Goal: Transaction & Acquisition: Obtain resource

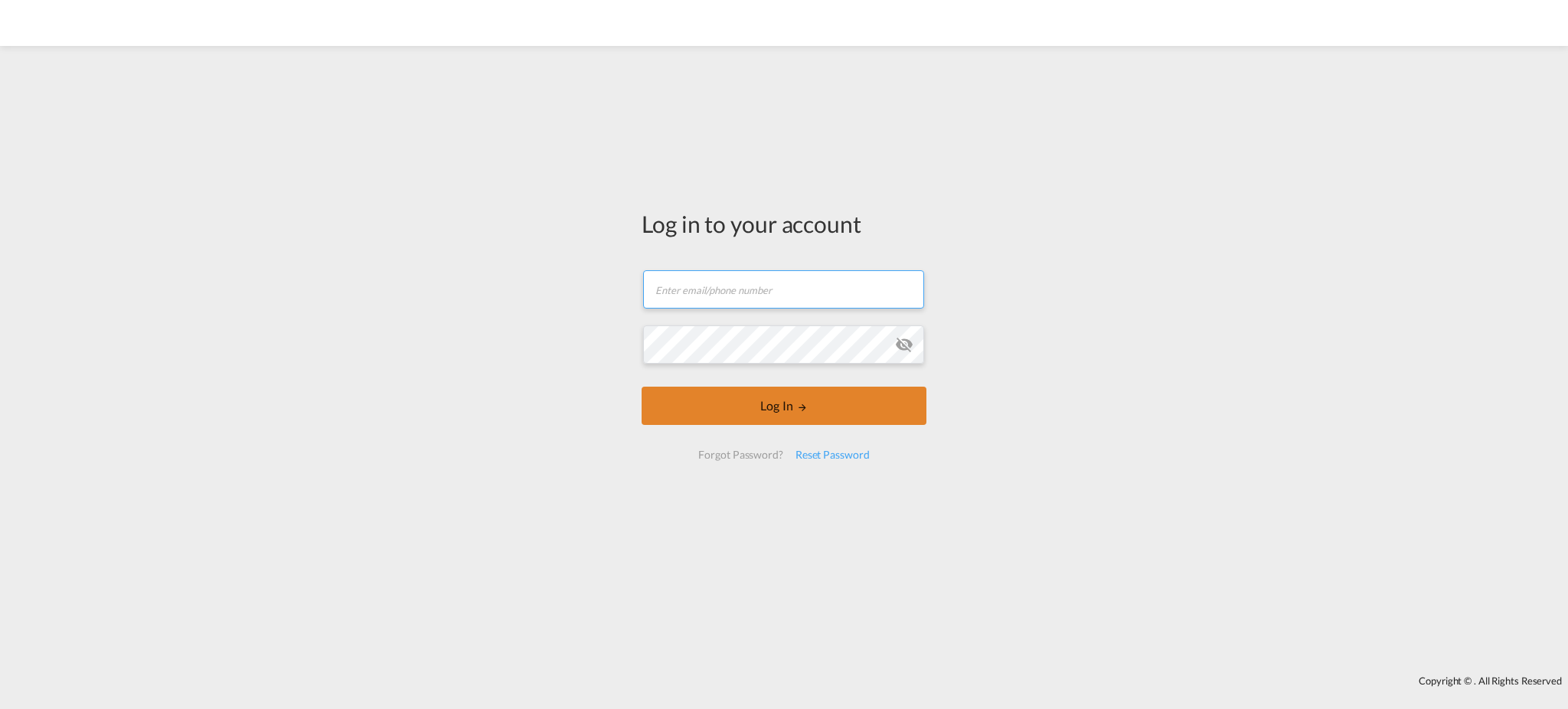
type input "[EMAIL_ADDRESS][DOMAIN_NAME]"
click at [775, 408] on button "Log In" at bounding box center [784, 406] width 285 height 38
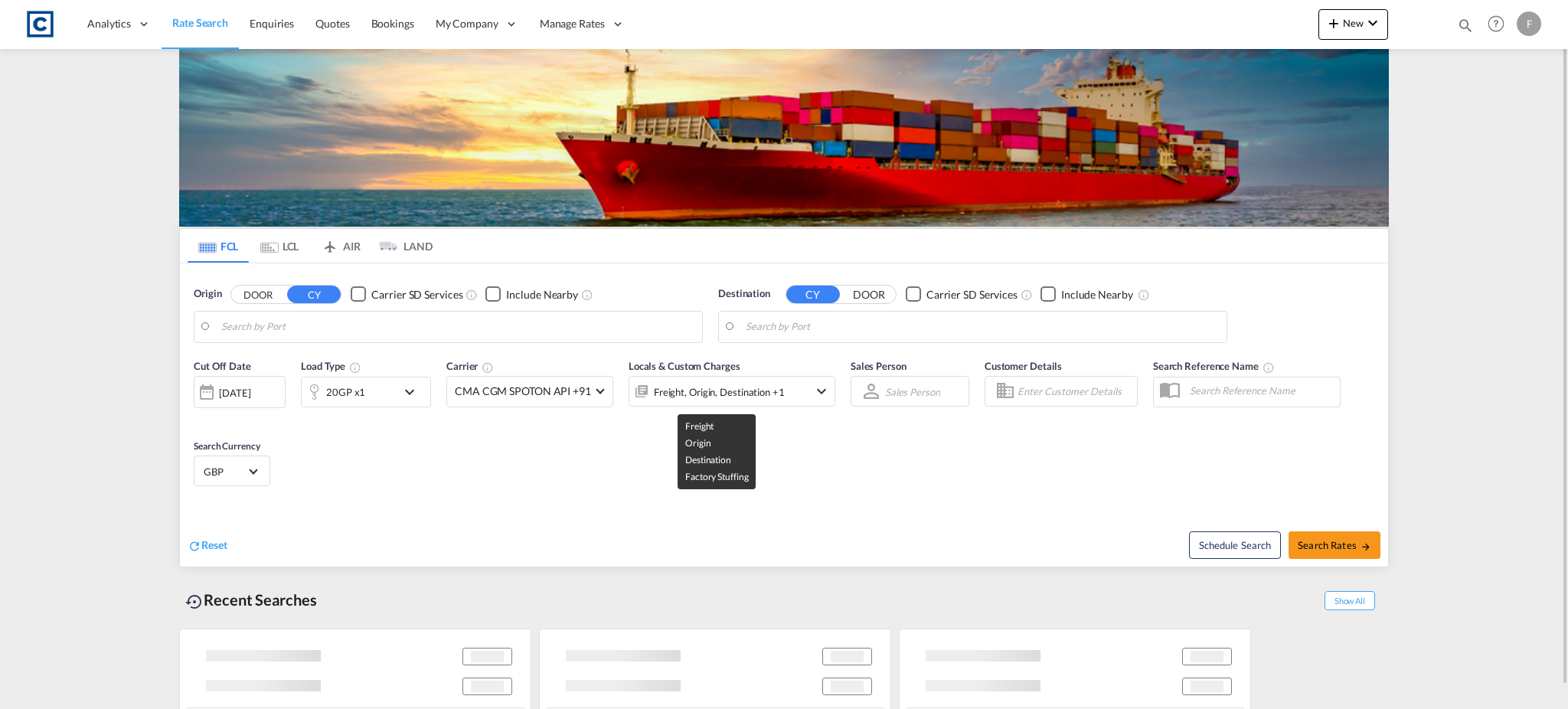
type input "GB-PO3, [GEOGRAPHIC_DATA]"
type input "Ho Chi Minh City ([GEOGRAPHIC_DATA]), VNSGN"
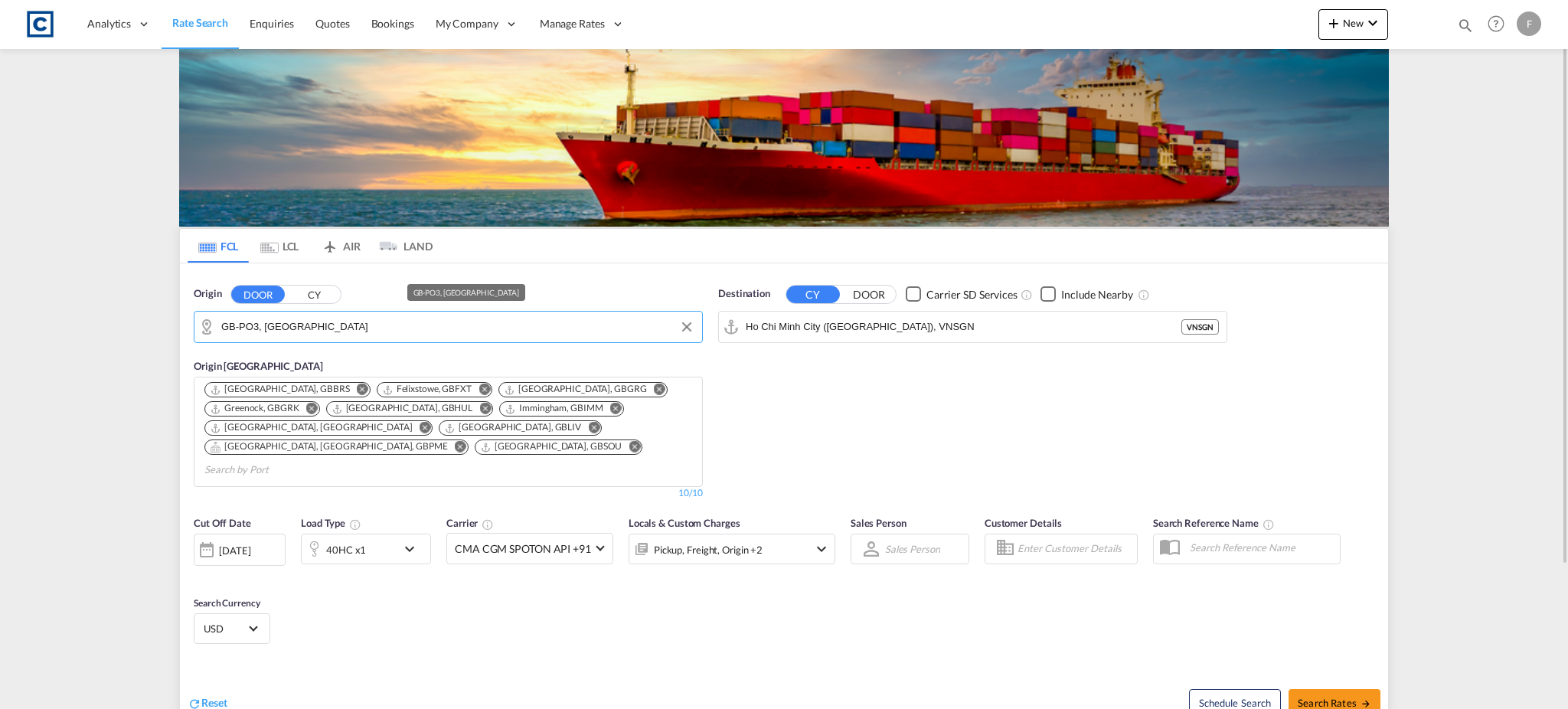
click at [309, 333] on input "GB-PO3, [GEOGRAPHIC_DATA]" at bounding box center [458, 326] width 474 height 23
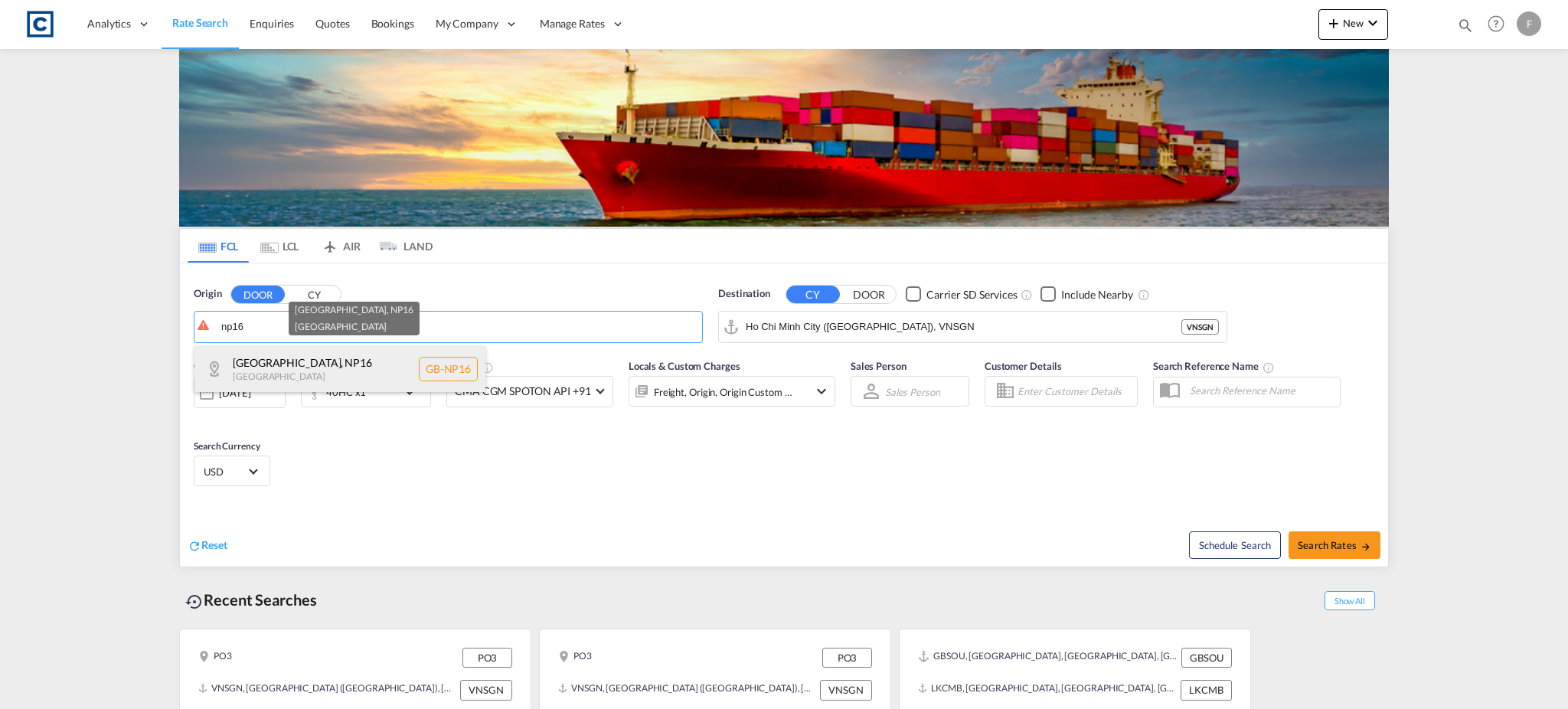
click at [324, 359] on div "[GEOGRAPHIC_DATA] , NP16 [GEOGRAPHIC_DATA] [GEOGRAPHIC_DATA]-NP16" at bounding box center [340, 368] width 291 height 46
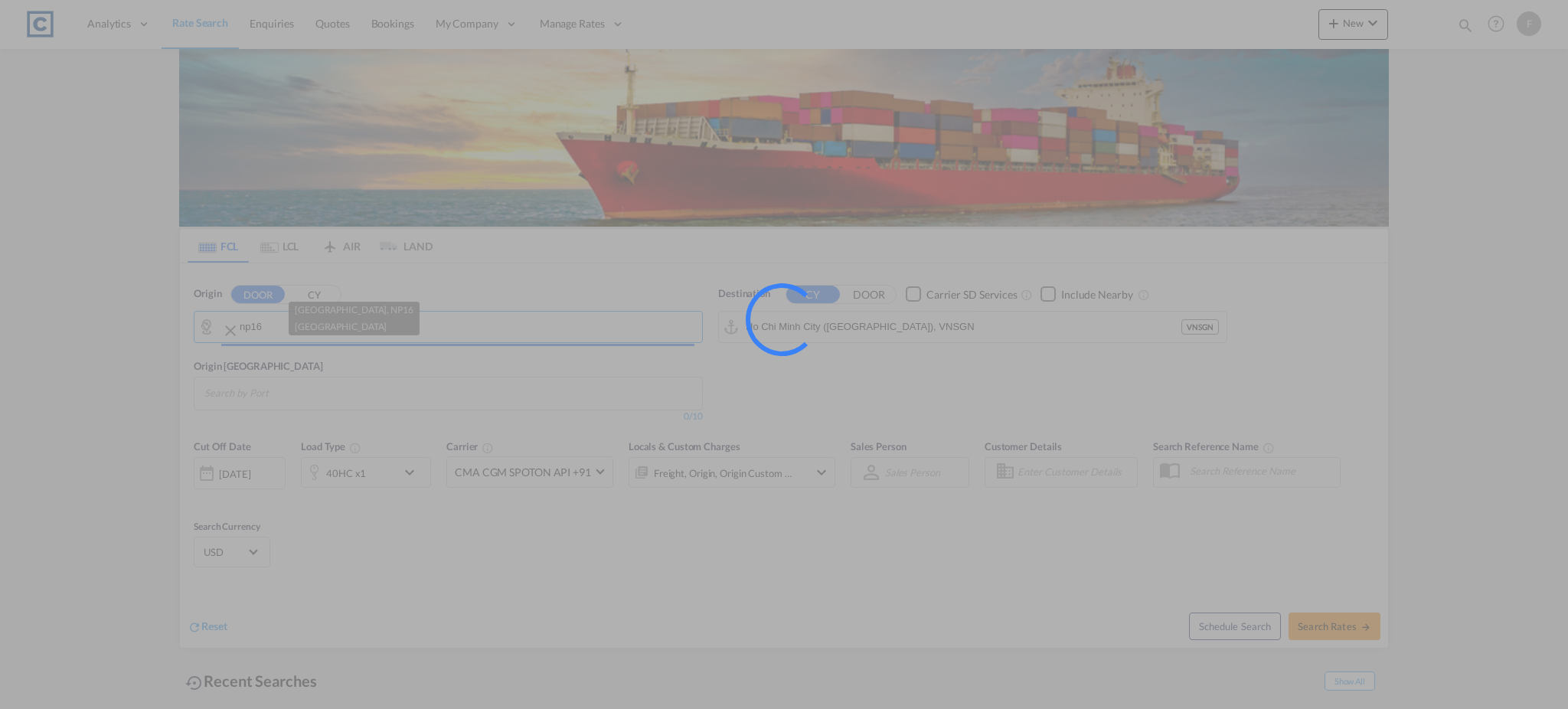
type input "GB-[GEOGRAPHIC_DATA], [GEOGRAPHIC_DATA]"
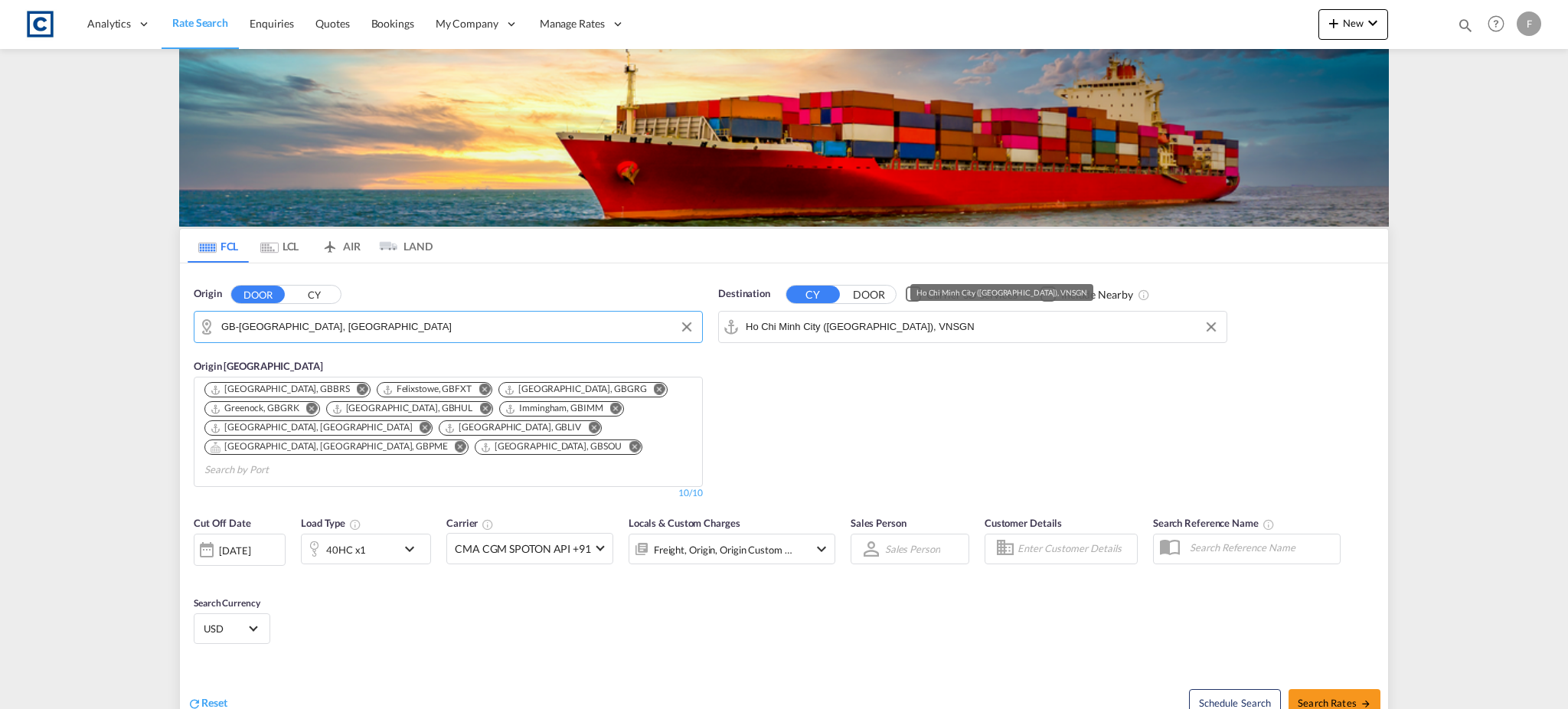
click at [840, 325] on input "Ho Chi Minh City ([GEOGRAPHIC_DATA]), VNSGN" at bounding box center [982, 326] width 474 height 23
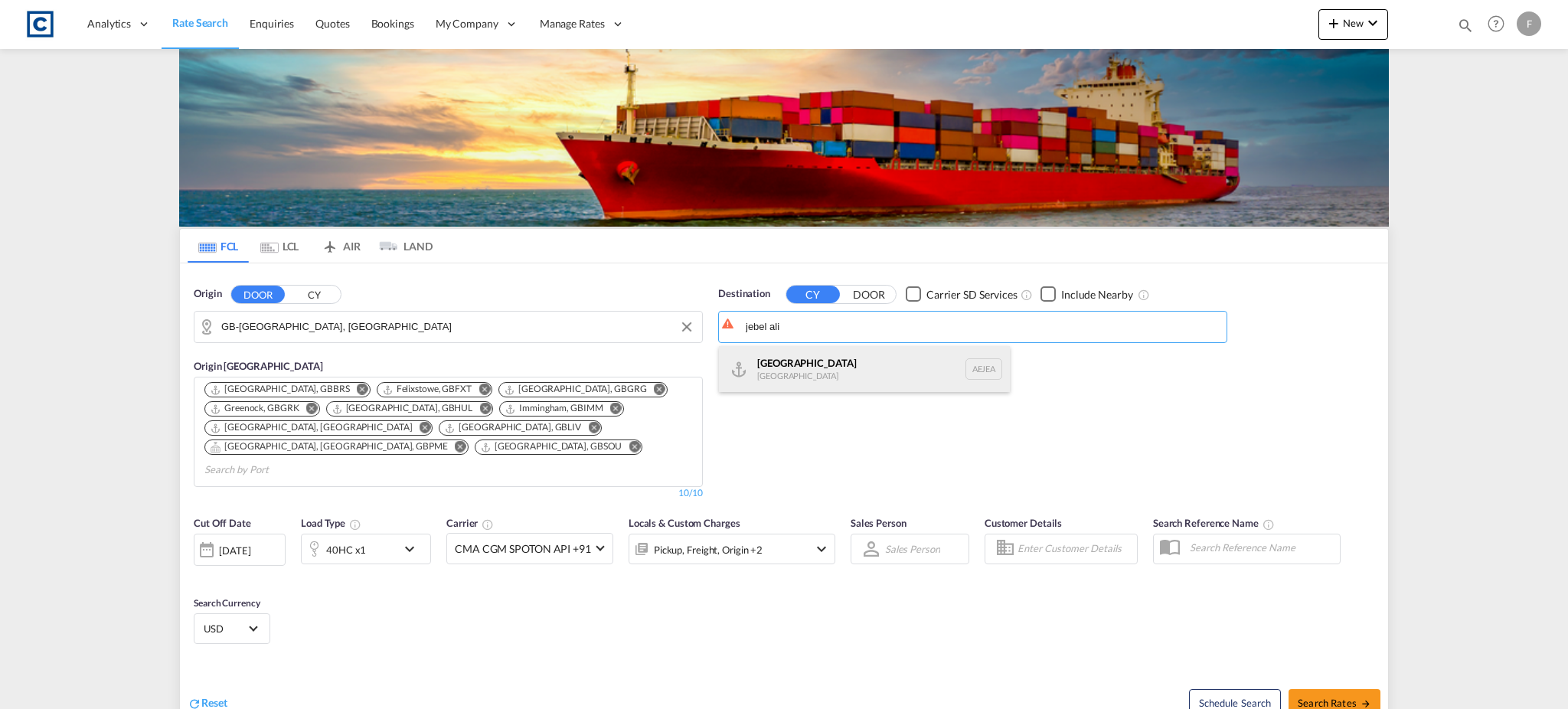
click at [830, 359] on div "[GEOGRAPHIC_DATA] [GEOGRAPHIC_DATA]" at bounding box center [865, 368] width 291 height 46
type input "[GEOGRAPHIC_DATA], [GEOGRAPHIC_DATA]"
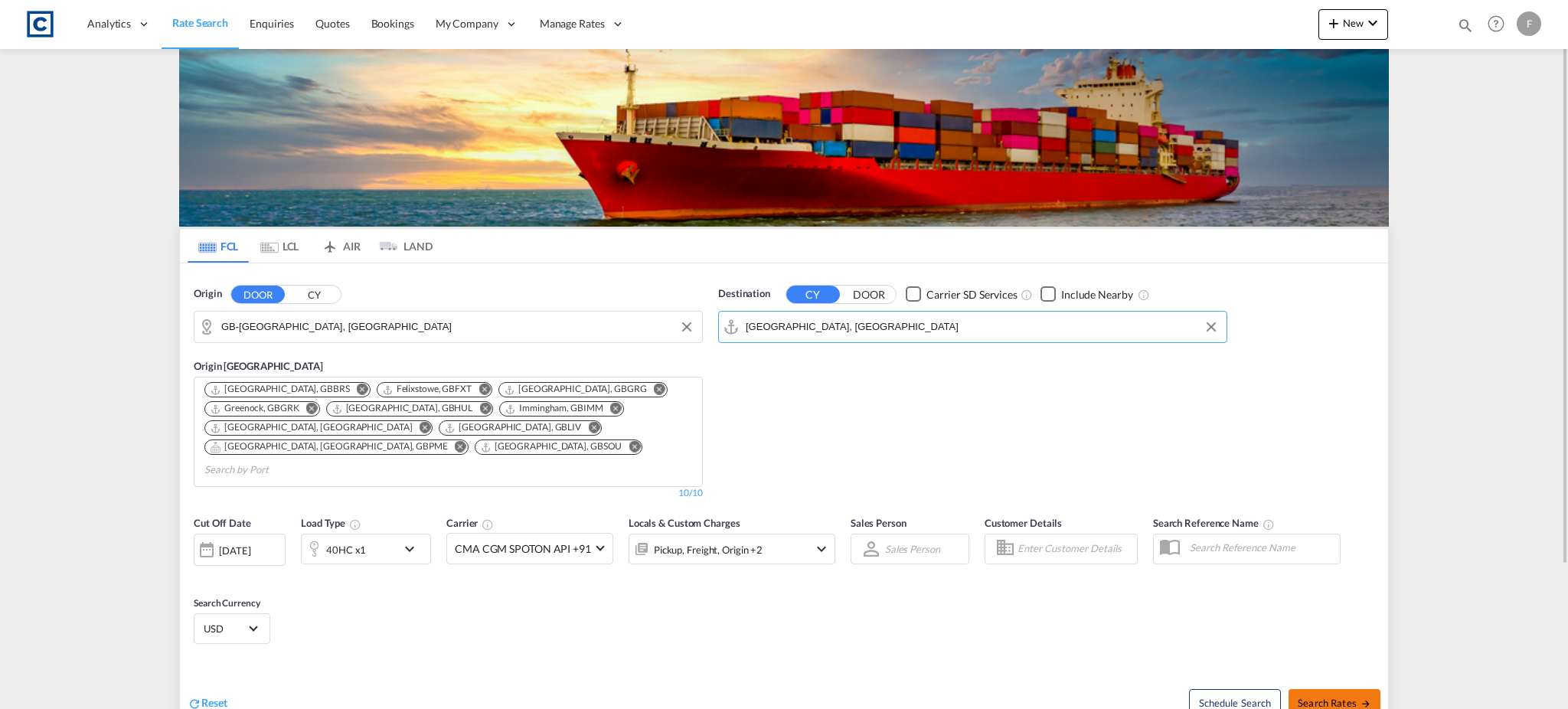
click at [1320, 696] on span "Search Rates" at bounding box center [1334, 703] width 73 height 13
type input "NP16 to AEJEA / [DATE]"
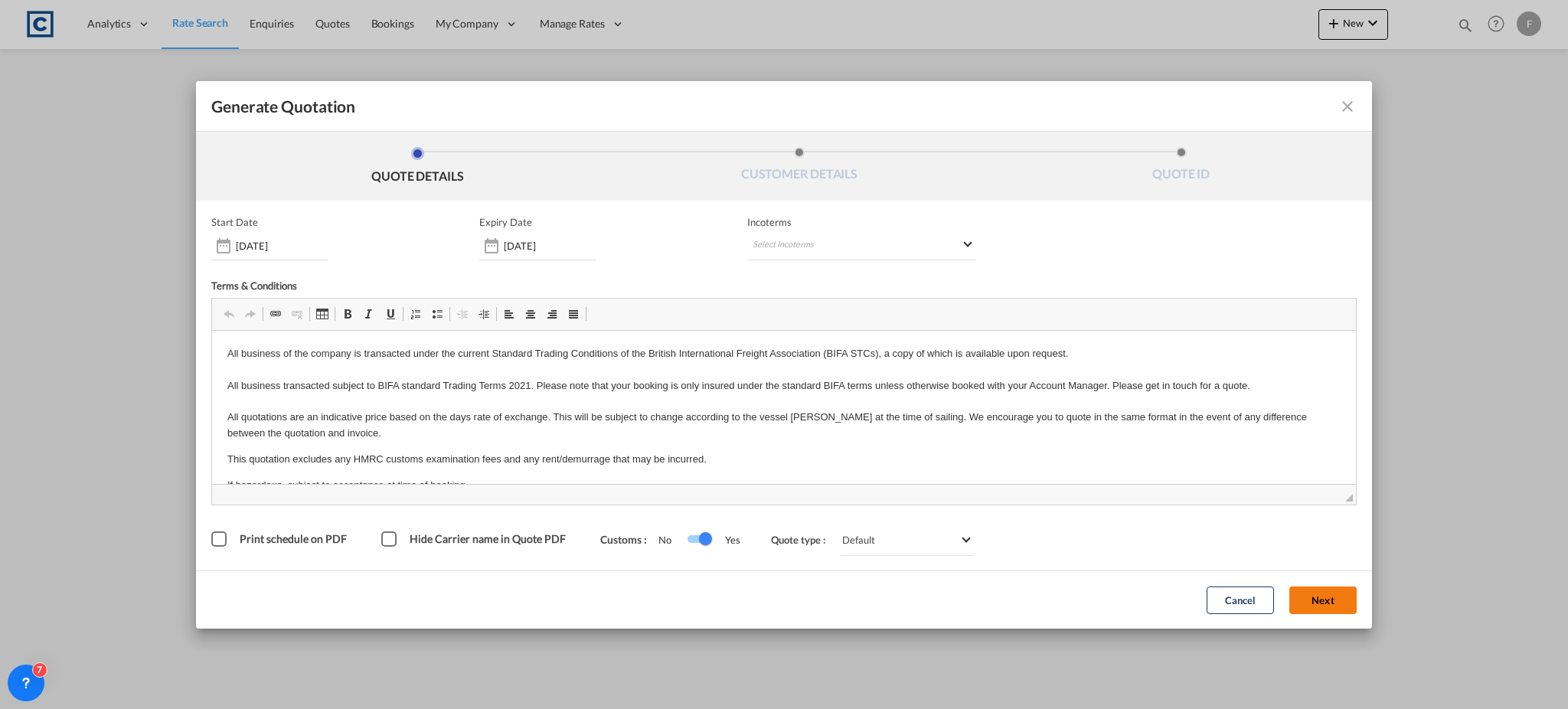
click at [1326, 599] on button "Next" at bounding box center [1323, 600] width 68 height 28
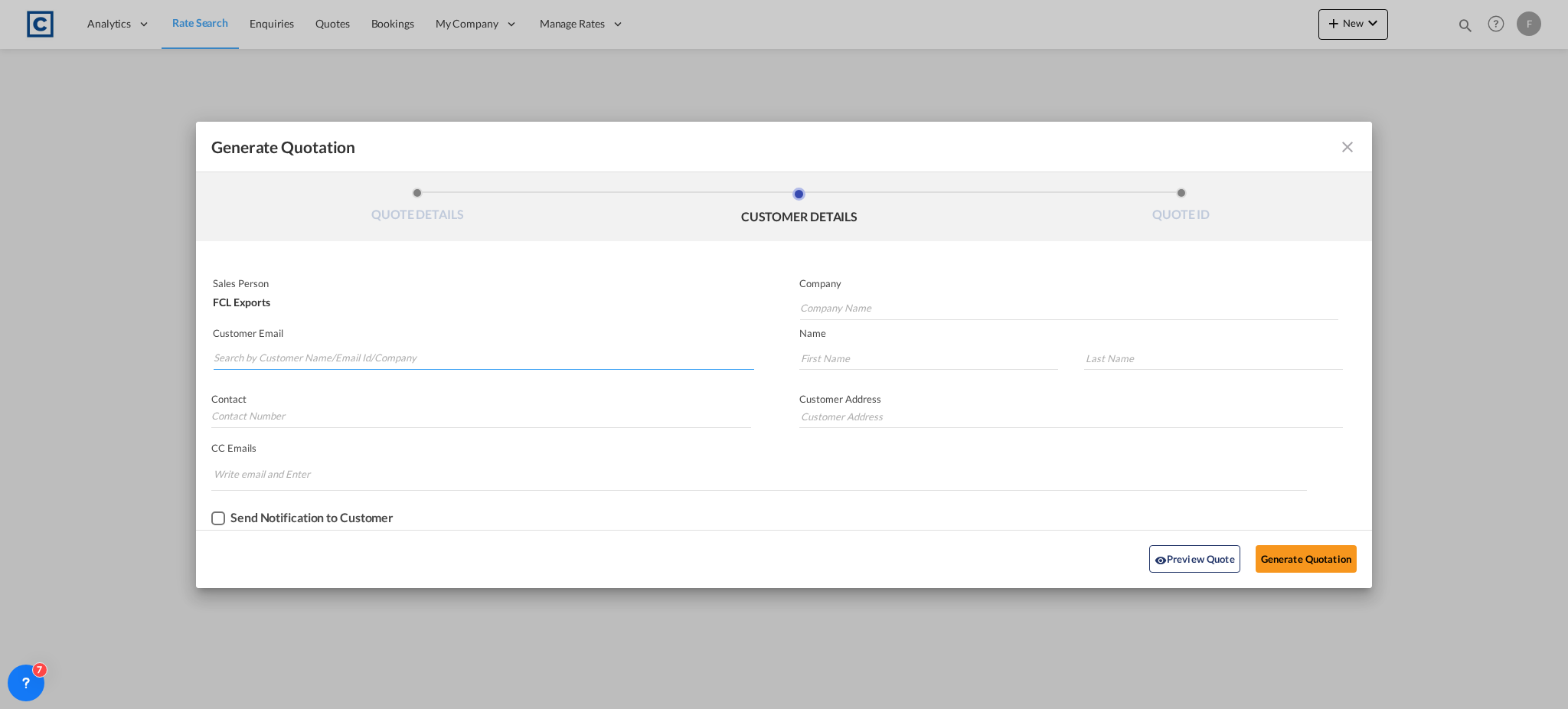
click at [362, 368] on md-autocomplete-wrap "Generate QuotationQUOTE ..." at bounding box center [484, 354] width 541 height 31
paste input "[EMAIL_ADDRESS][DOMAIN_NAME]"
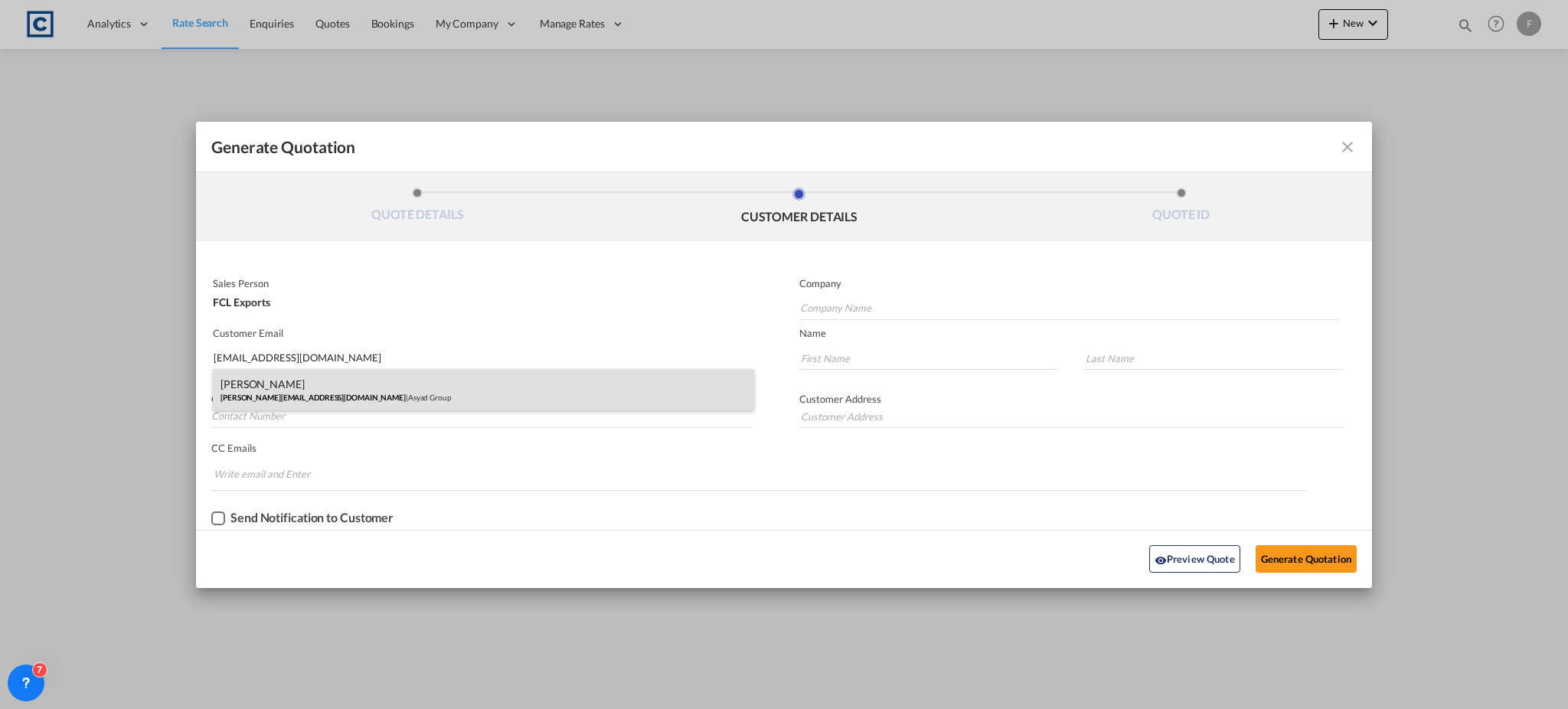
type input "[EMAIL_ADDRESS][DOMAIN_NAME]"
click at [338, 395] on div "[PERSON_NAME] [PERSON_NAME][EMAIL_ADDRESS][DOMAIN_NAME] | Asyad Group" at bounding box center [484, 389] width 541 height 42
type input "Asyad Group"
type input "[PERSON_NAME][EMAIL_ADDRESS][DOMAIN_NAME]"
type input "[PERSON_NAME]"
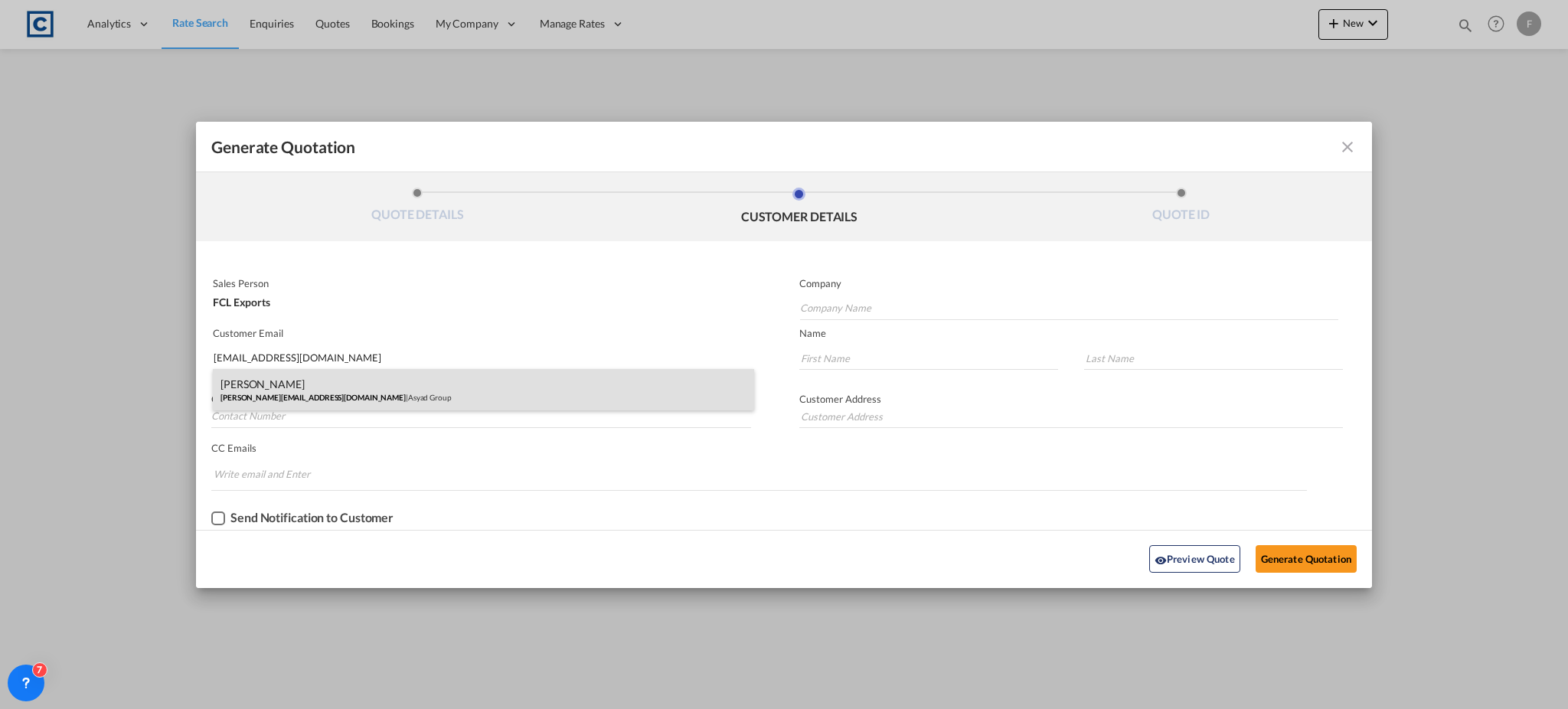
type input "Misquith"
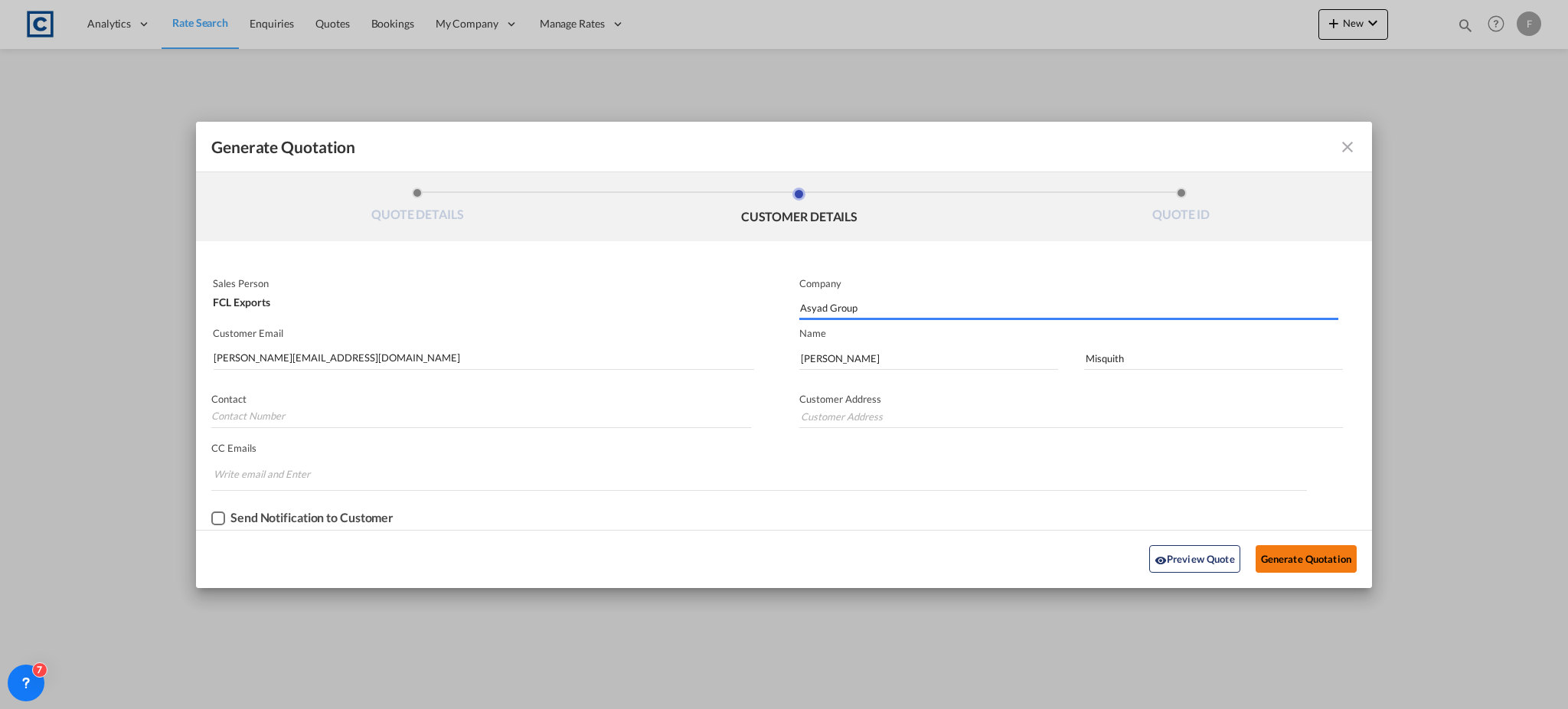
click at [1282, 555] on button "Generate Quotation" at bounding box center [1306, 558] width 101 height 28
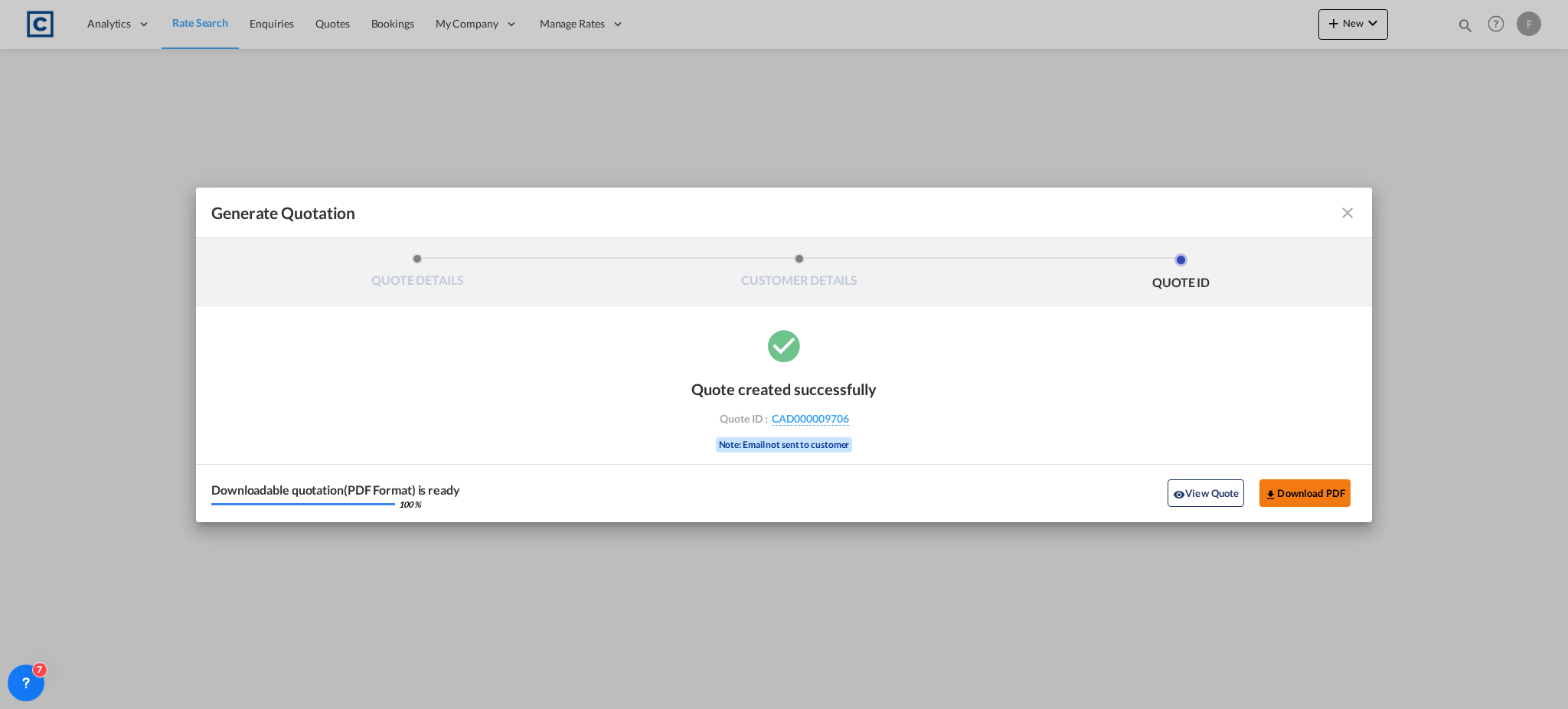
click at [1292, 495] on button "Download PDF" at bounding box center [1305, 492] width 91 height 28
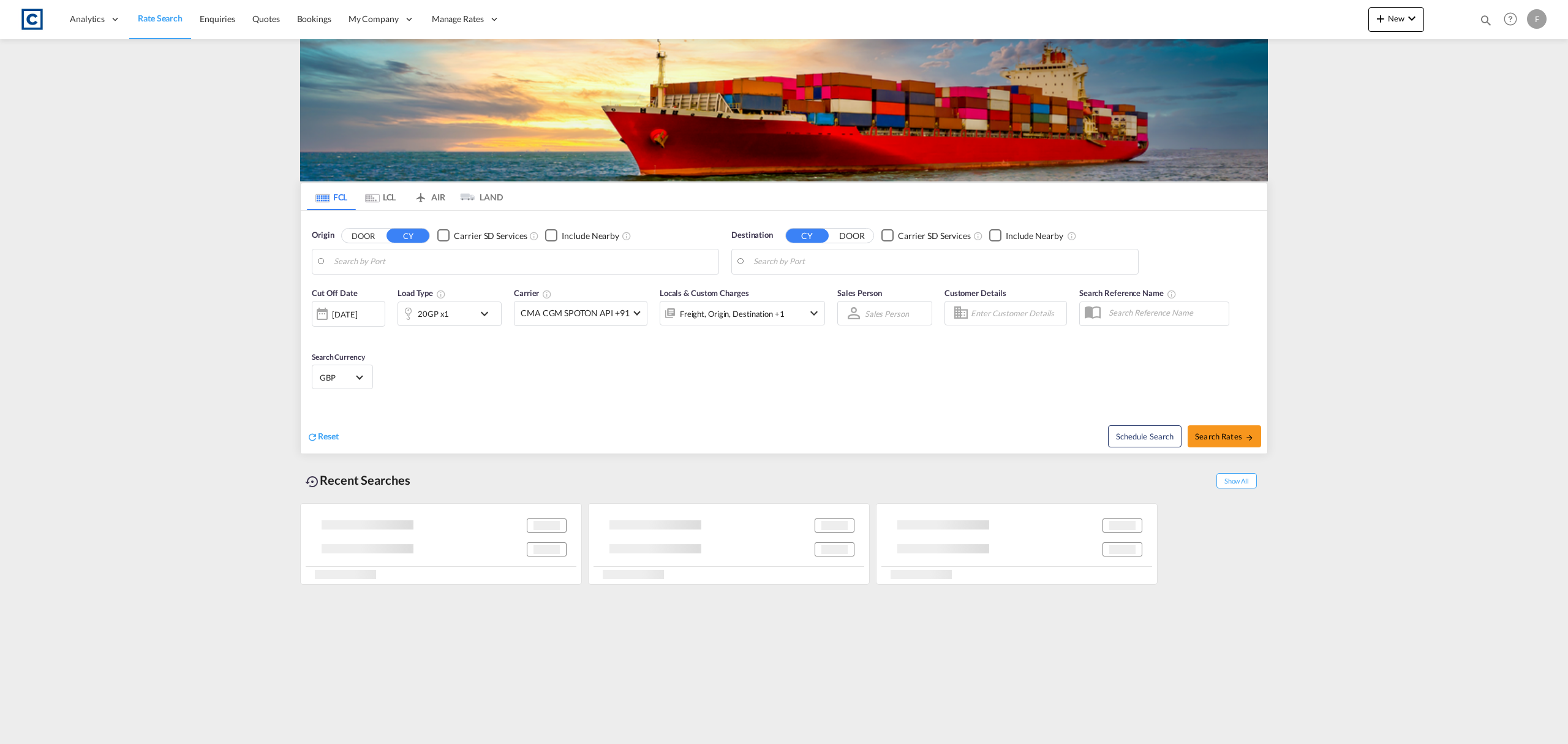
type input "GB-[GEOGRAPHIC_DATA], [GEOGRAPHIC_DATA]"
type input "[GEOGRAPHIC_DATA], [GEOGRAPHIC_DATA]"
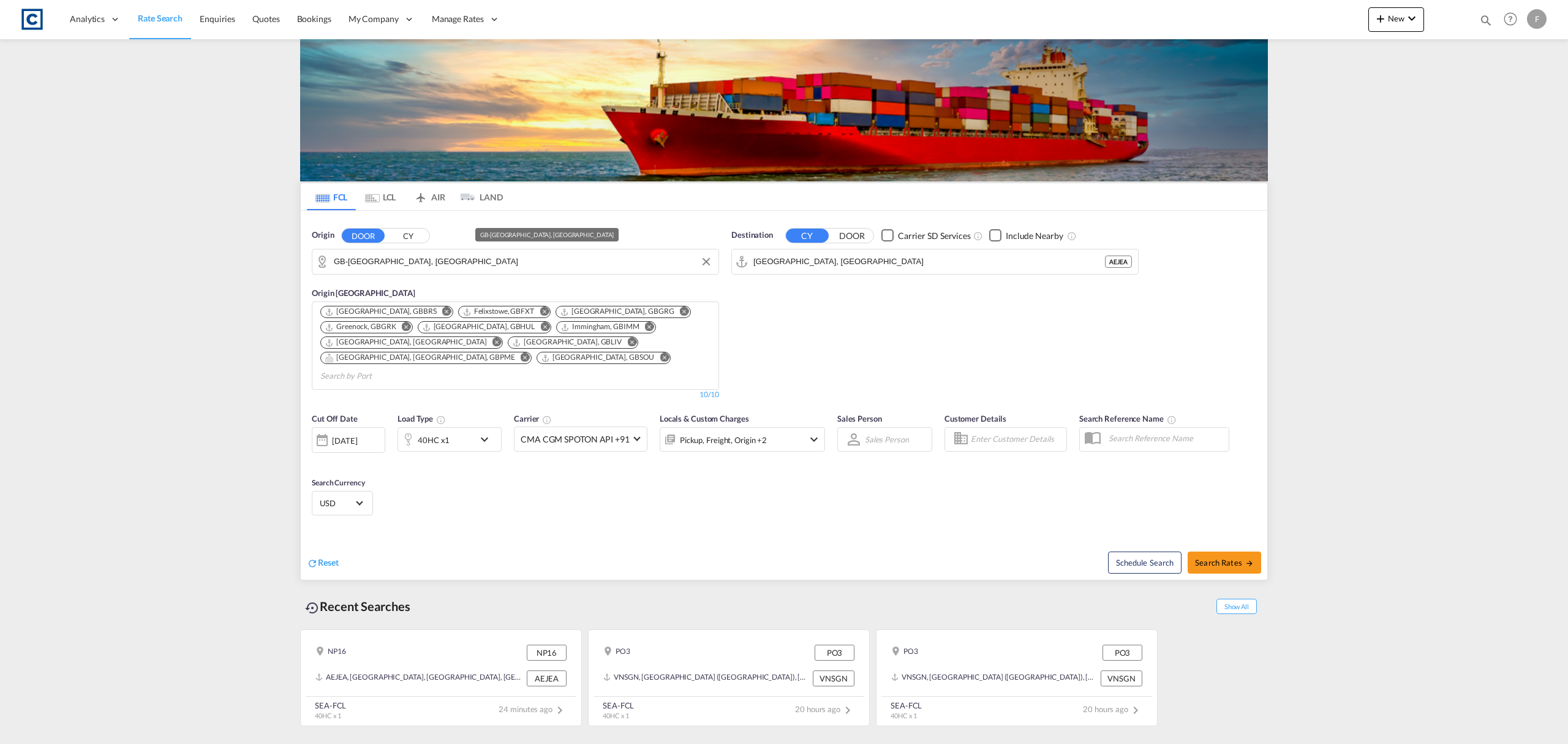
click at [387, 251] on md-input-container "GB-[GEOGRAPHIC_DATA], [GEOGRAPHIC_DATA]" at bounding box center [515, 262] width 406 height 25
click at [387, 255] on input "GB-[GEOGRAPHIC_DATA], [GEOGRAPHIC_DATA]" at bounding box center [523, 261] width 379 height 18
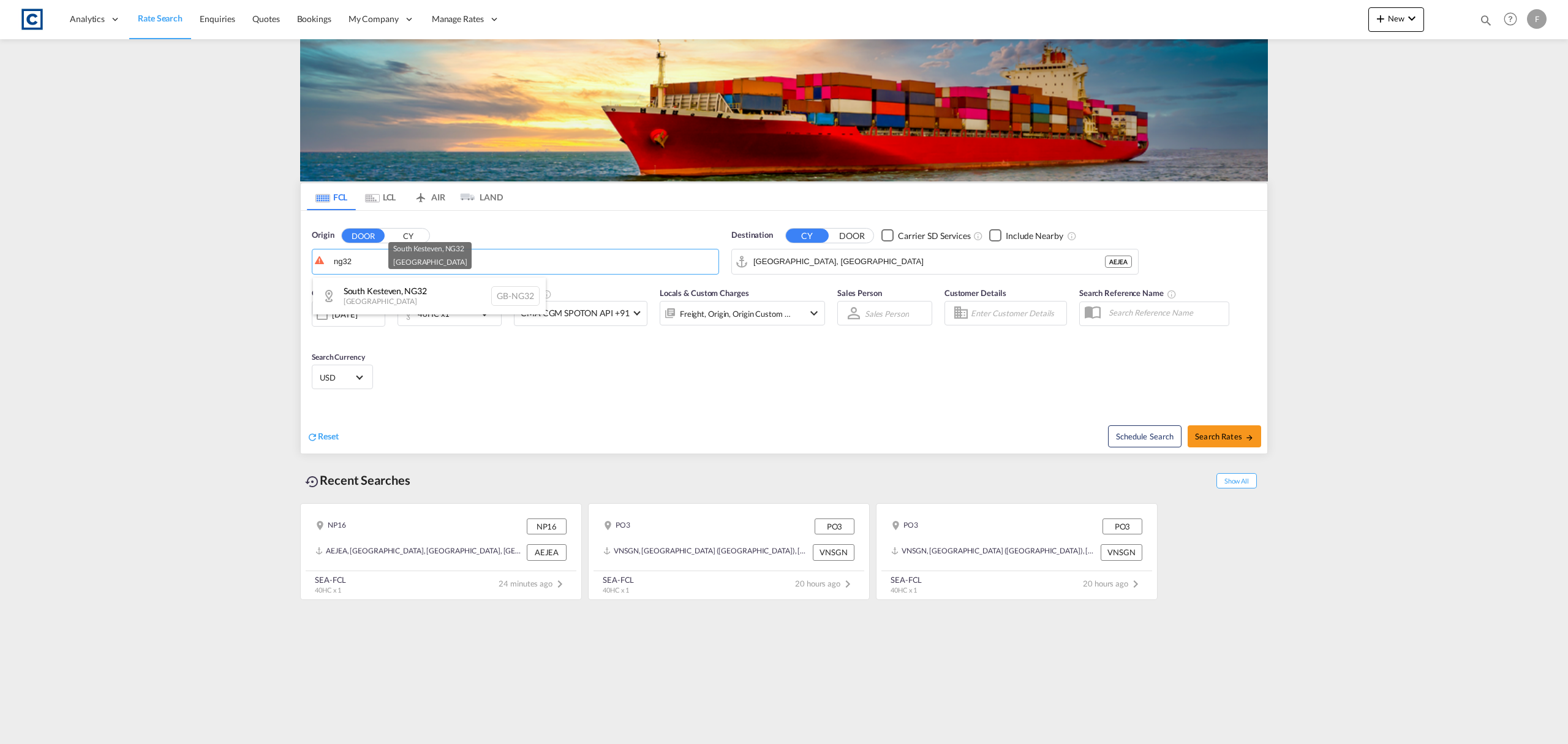
click at [400, 302] on div "South Kesteven , NG32 United Kingdom GB-NG32" at bounding box center [429, 296] width 233 height 37
type input "GB-NG32, South Kesteven"
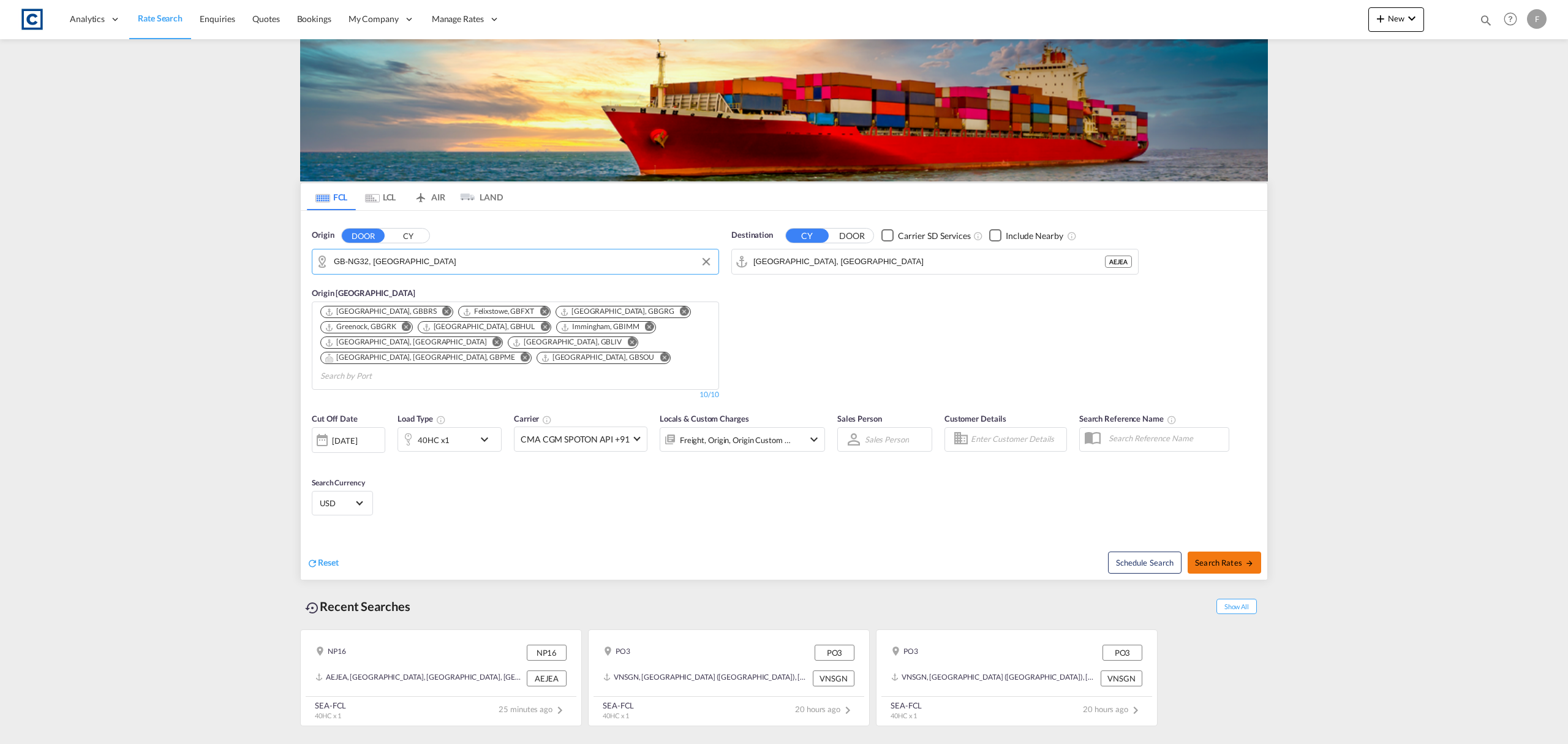
click at [1215, 557] on span "Search Rates" at bounding box center [1224, 563] width 59 height 10
type input "NG32 to AEJEA / 12 Sep 2025"
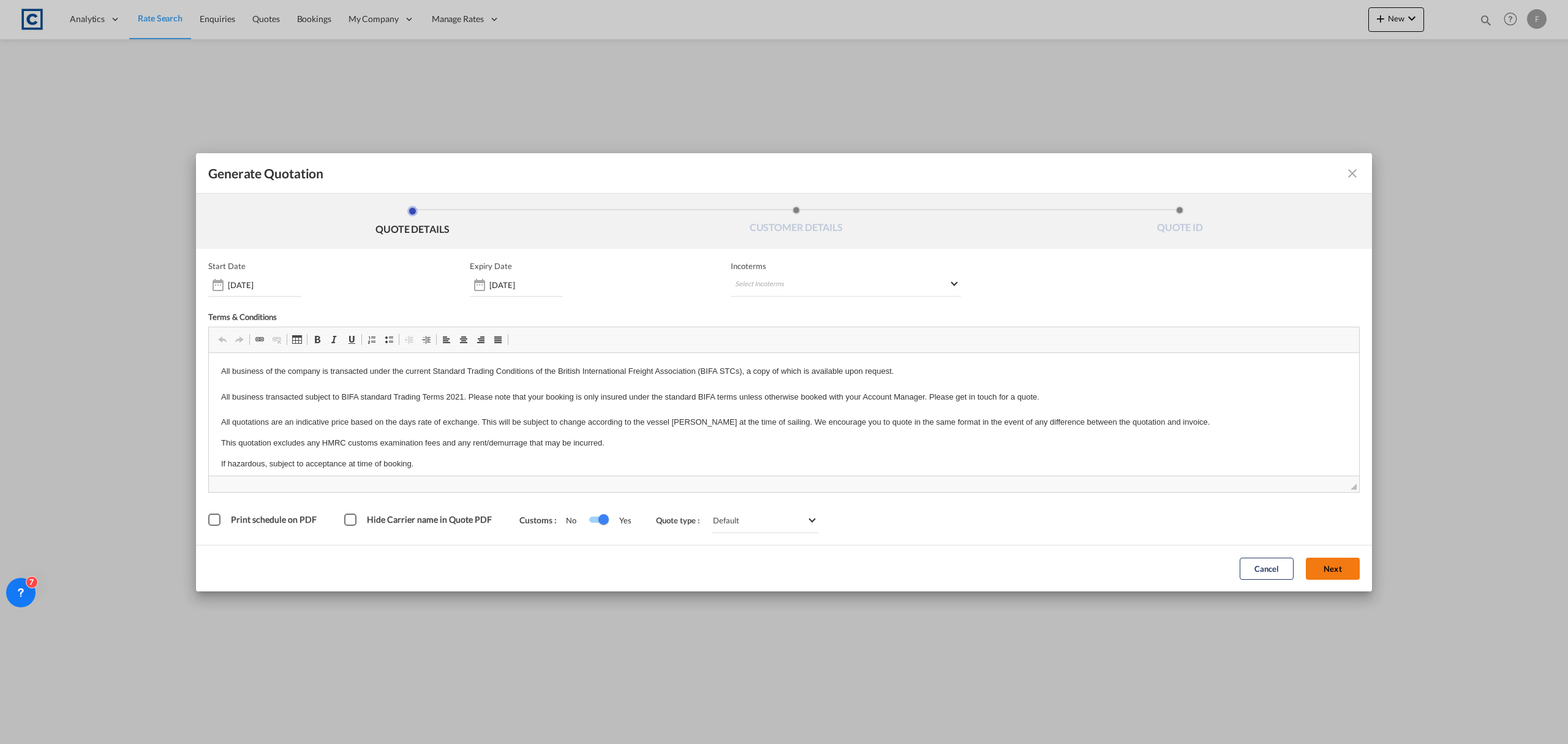
click at [1309, 572] on button "Next" at bounding box center [1332, 568] width 54 height 22
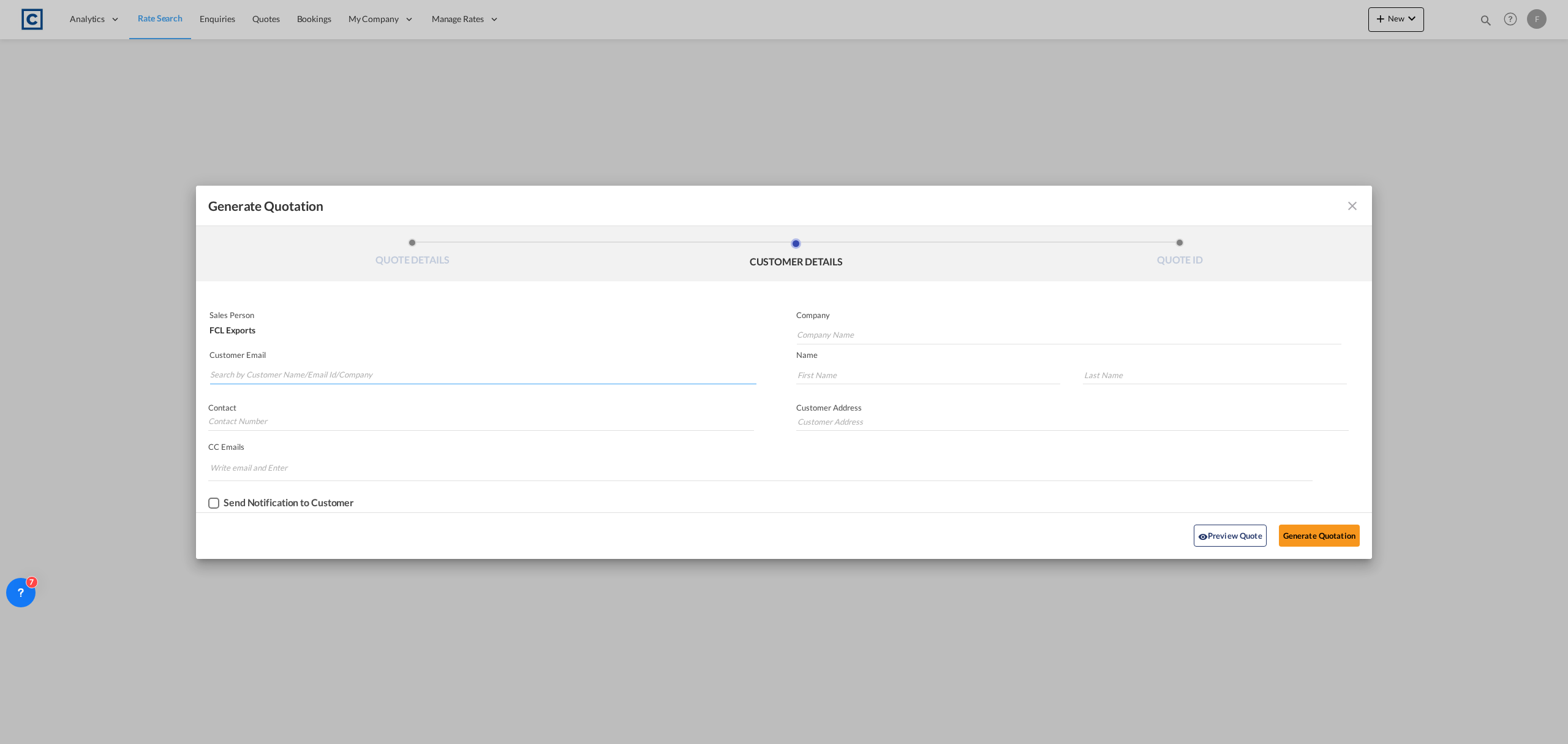
click at [343, 378] on input "Search by Customer Name/Email Id/Company" at bounding box center [484, 375] width 547 height 18
paste input "Mousumi - CSS Dubai <mousumi@cssdubai.com>"
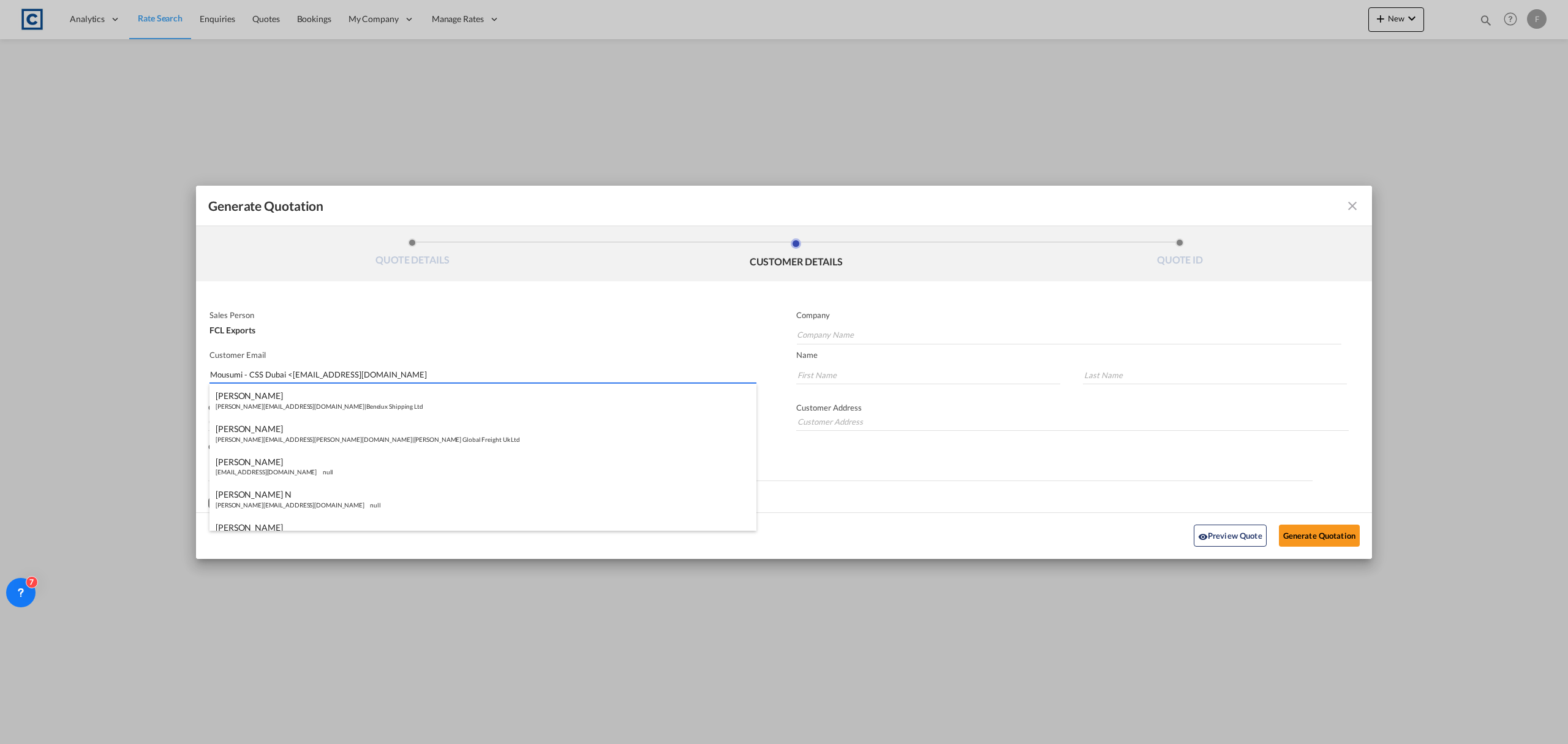
drag, startPoint x: 288, startPoint y: 372, endPoint x: 0, endPoint y: 372, distance: 288.0
click at [0, 372] on div "Generate Quotation QUOTE DETAILS CUSTOMER DETAILS QUOTE ID Start Date 12 Sep 20…" at bounding box center [784, 372] width 1568 height 744
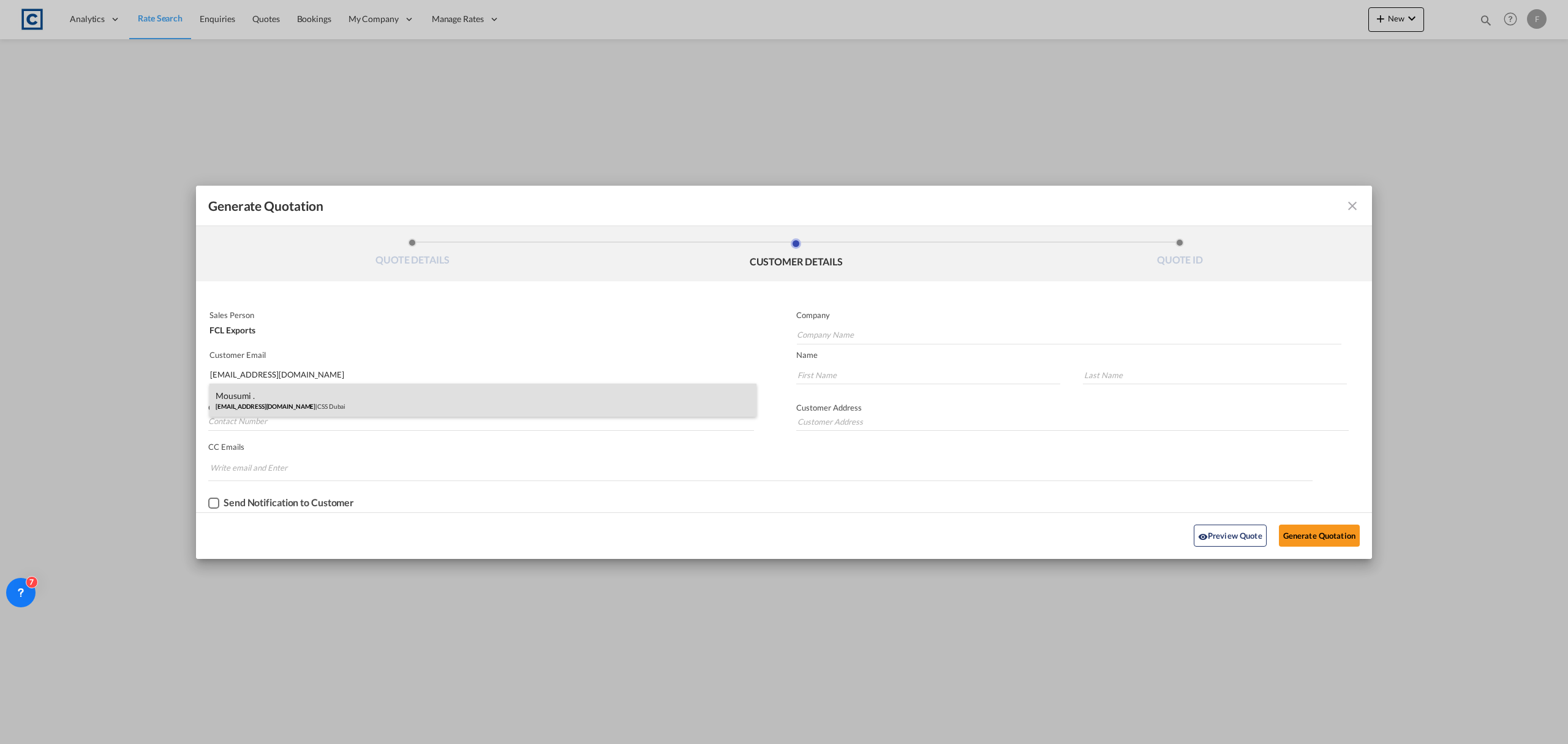
type input "mousumi@cssdubai.com"
click at [317, 398] on div "Mousumi . mousumi@cssdubai.com | CSS Dubai" at bounding box center [483, 400] width 547 height 33
type input "CSS Dubai"
type input "Mousumi"
type input "."
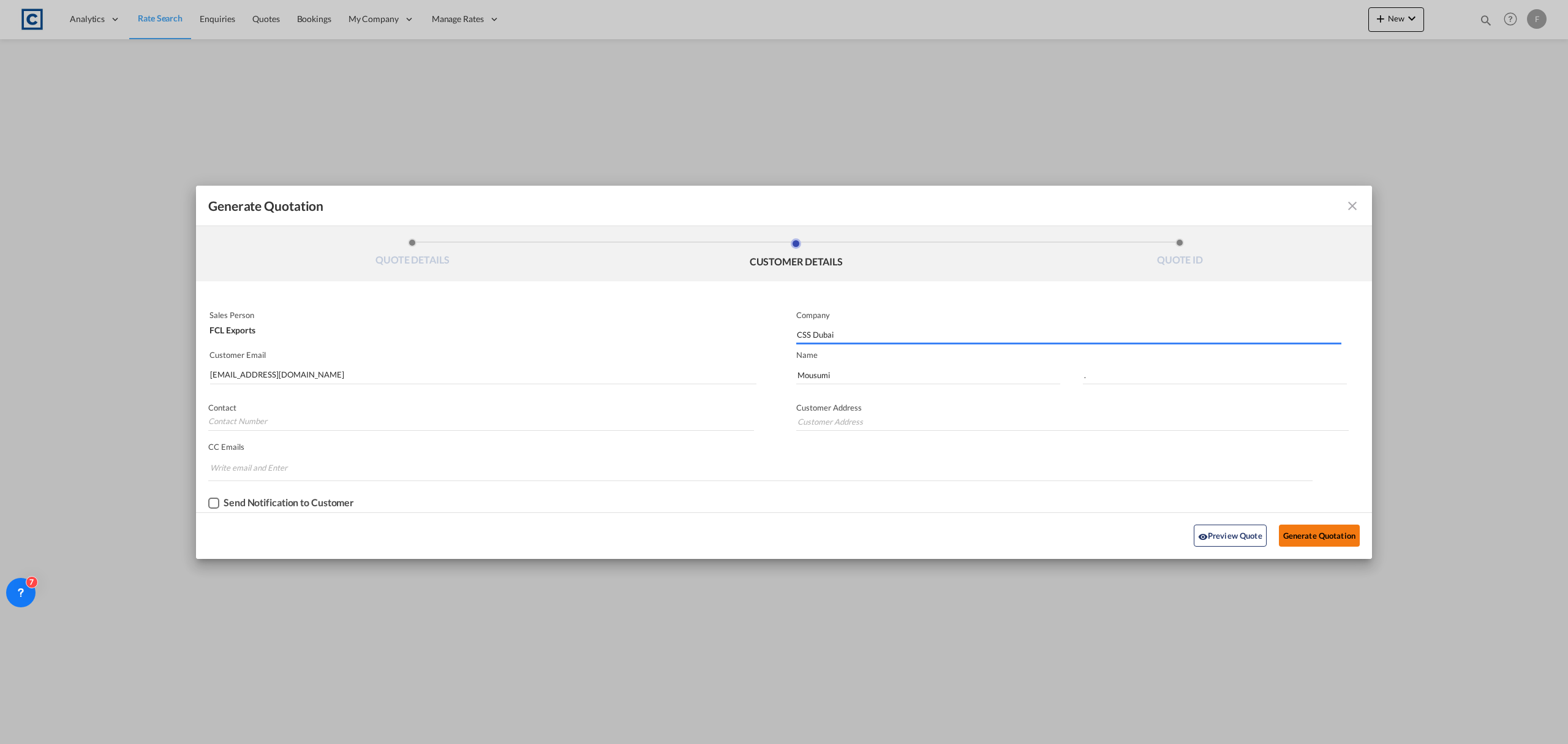
click at [1316, 532] on button "Generate Quotation" at bounding box center [1319, 535] width 81 height 22
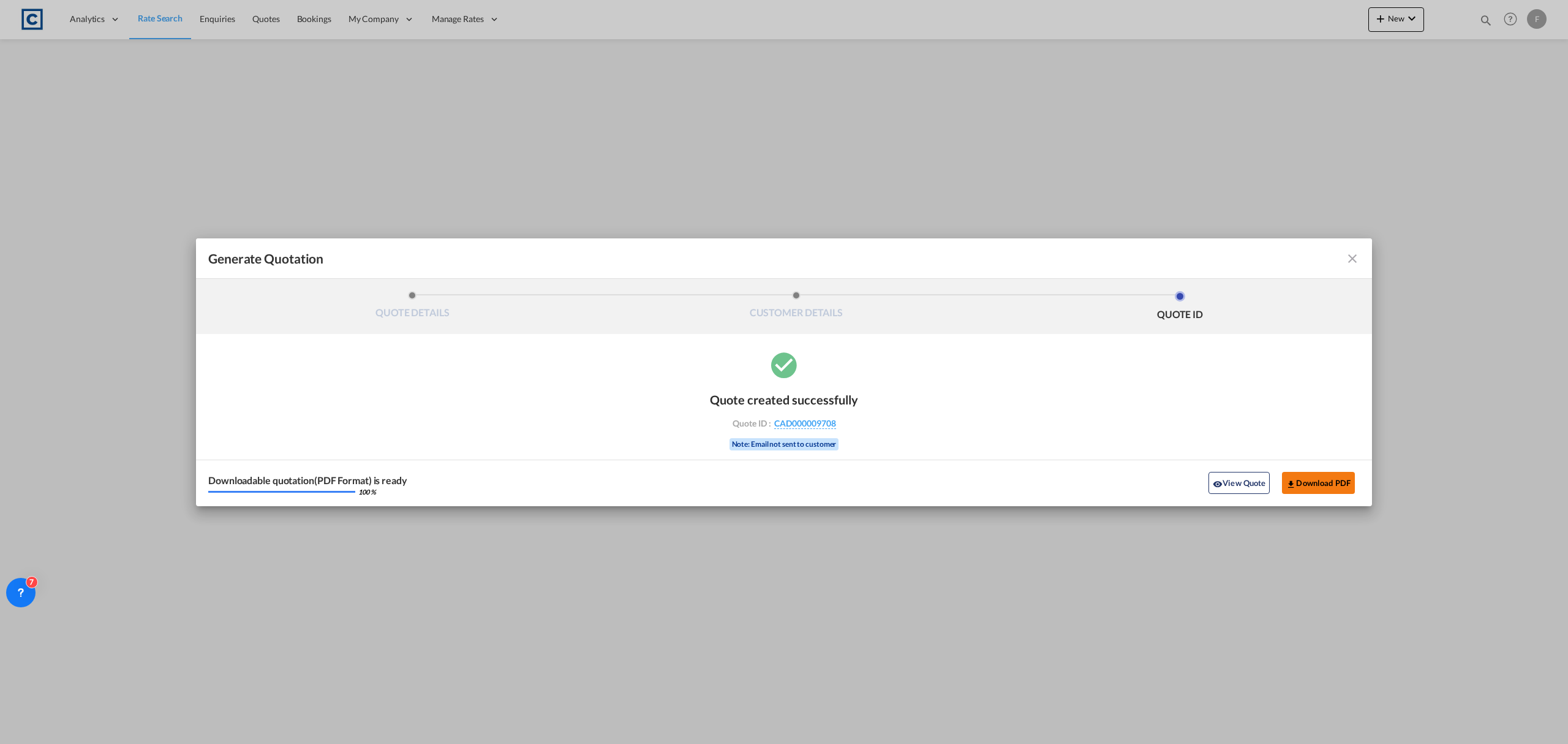
click at [1342, 484] on button "Download PDF" at bounding box center [1318, 482] width 73 height 22
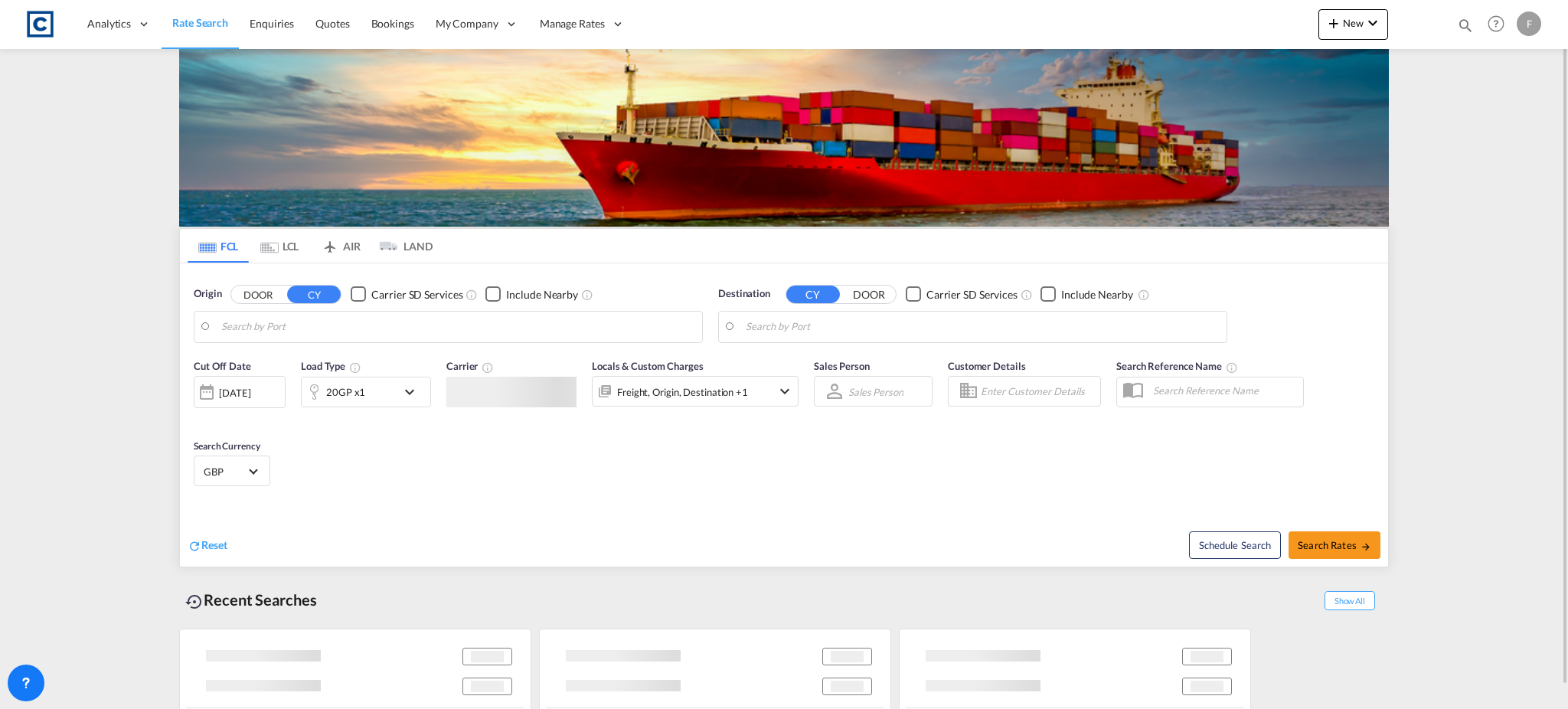
type input "GB-NG32, South Kesteven"
type input "[GEOGRAPHIC_DATA], [GEOGRAPHIC_DATA]"
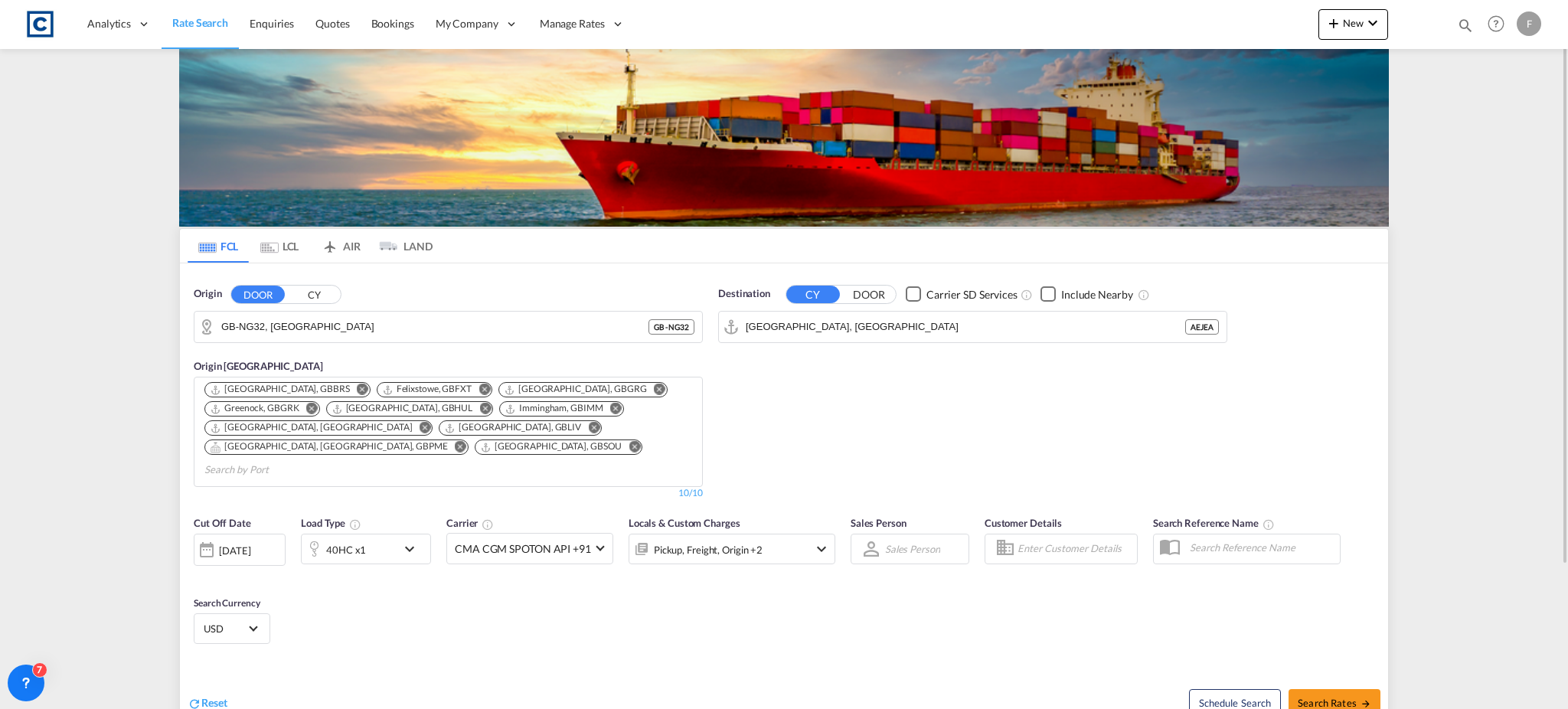
click at [389, 534] on div "40HC x1" at bounding box center [349, 549] width 95 height 31
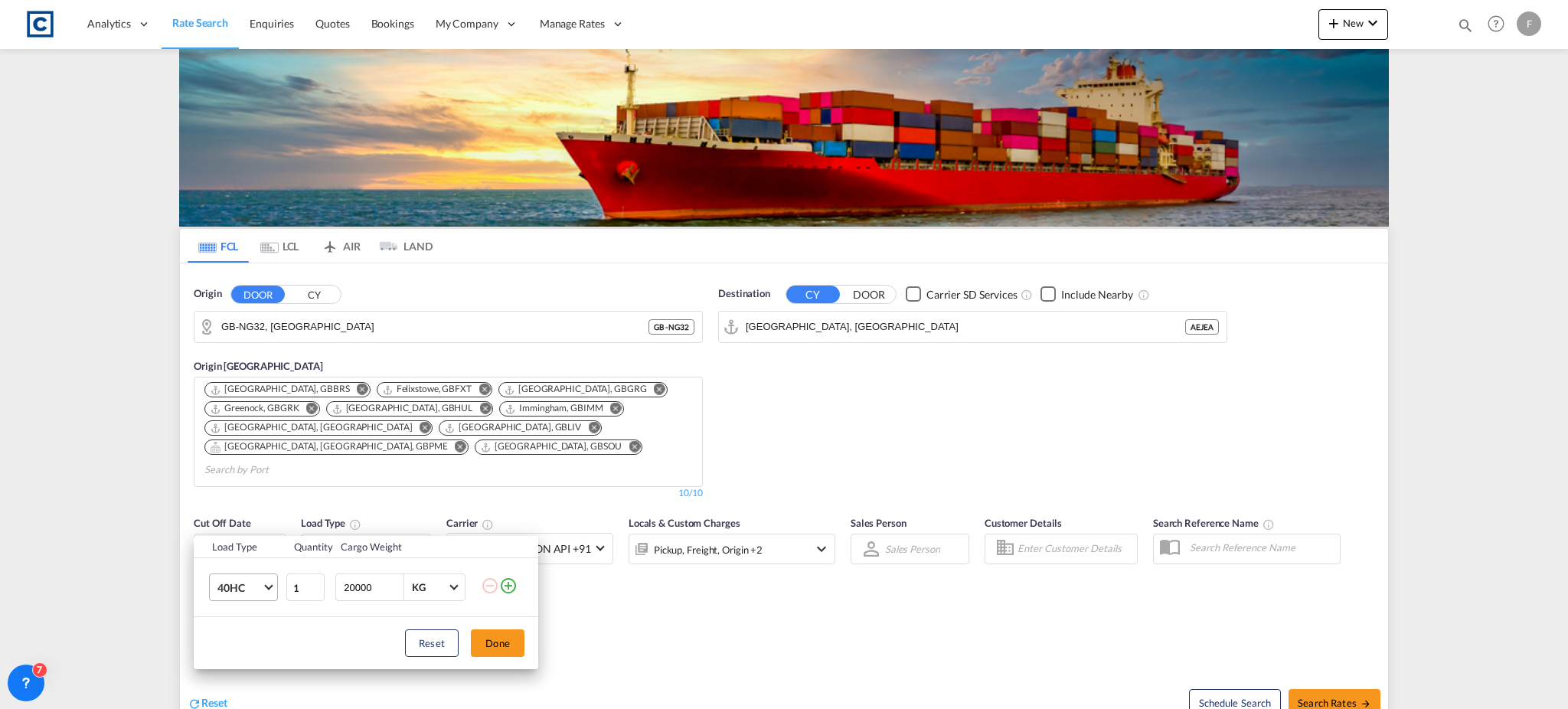
click at [266, 592] on md-select-value "40HC" at bounding box center [247, 586] width 61 height 26
click at [254, 520] on md-option "20GP" at bounding box center [257, 514] width 104 height 37
click at [481, 641] on button "Done" at bounding box center [497, 642] width 53 height 28
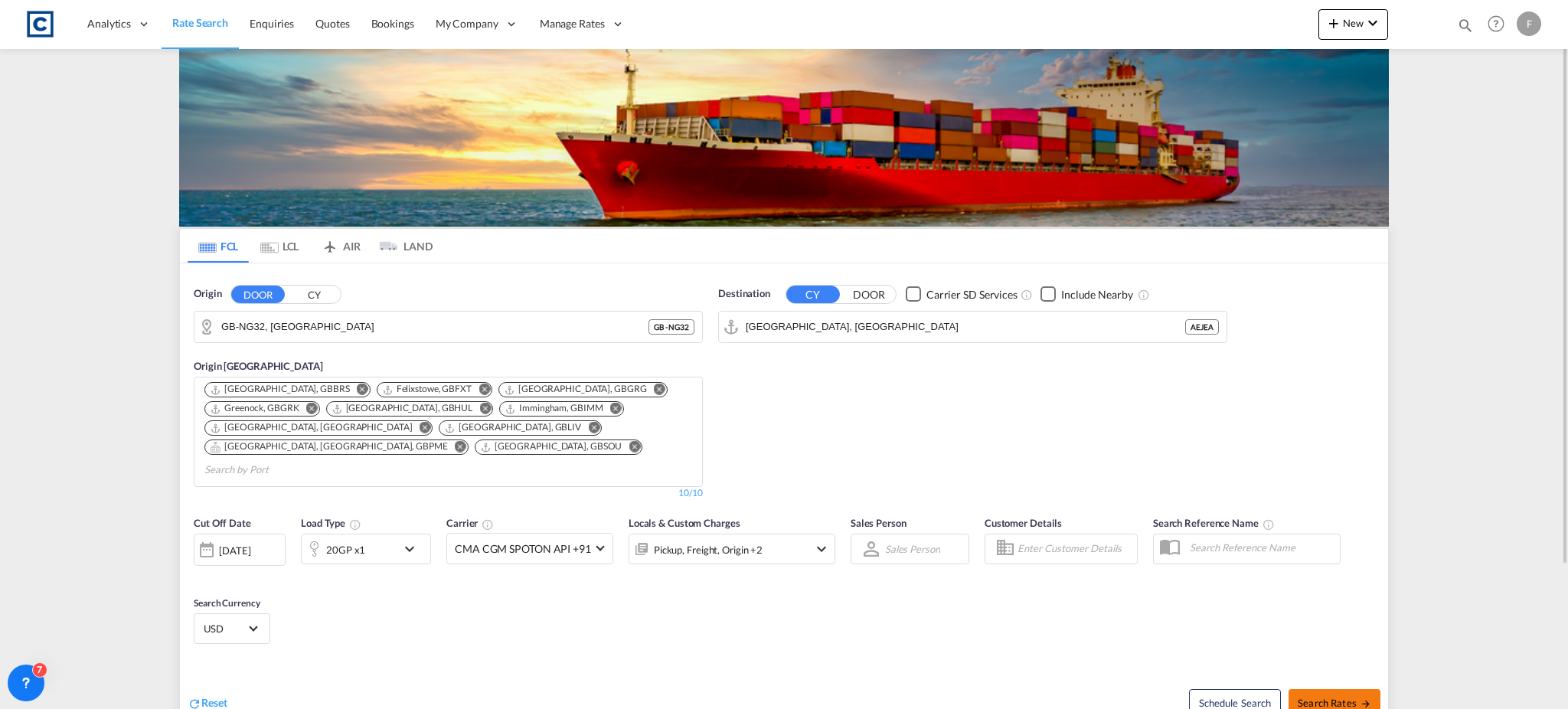
click at [1317, 689] on button "Search Rates" at bounding box center [1335, 703] width 92 height 28
type input "NG32 to AEJEA / 12 Sep 2025"
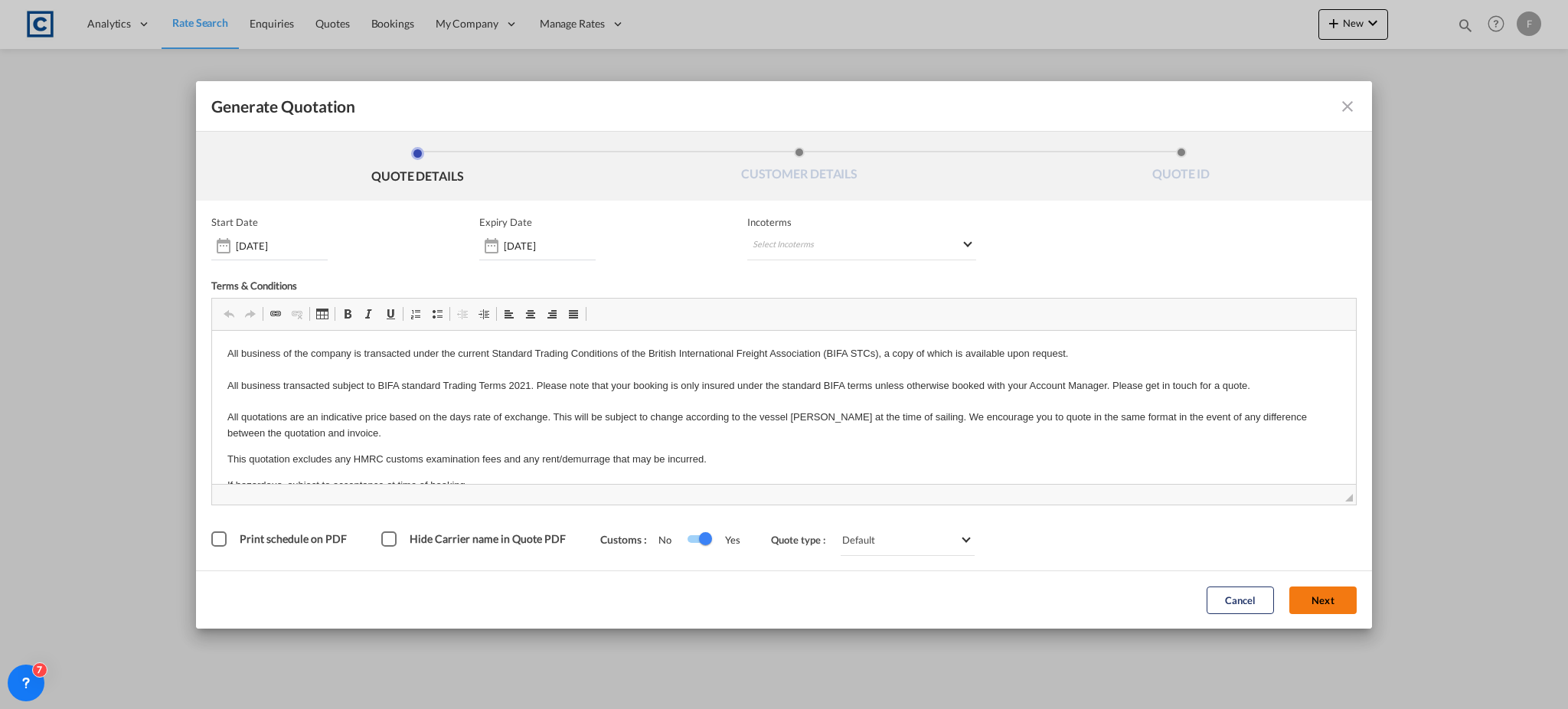
click at [1349, 599] on button "Next" at bounding box center [1323, 600] width 68 height 28
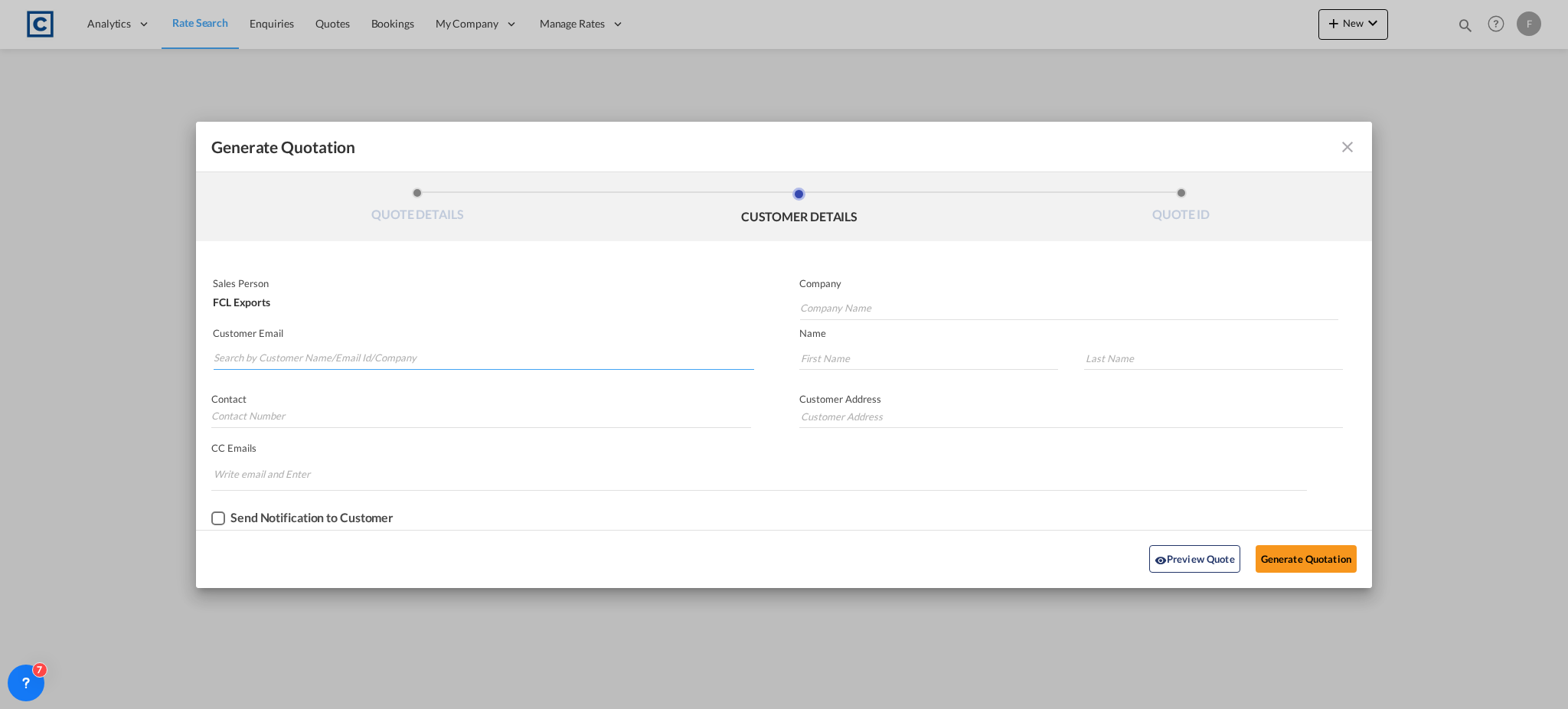
click at [268, 363] on input "Search by Customer Name/Email Id/Company" at bounding box center [484, 358] width 540 height 23
paste input "Shabeeja Rose - CSS Dubai <shabeja@cssdubai.com>"
drag, startPoint x: 328, startPoint y: 361, endPoint x: 33, endPoint y: 359, distance: 295.0
click at [33, 359] on div "Generate Quotation QUOTE DETAILS CUSTOMER DETAILS QUOTE ID Start Date 12 Sep 20…" at bounding box center [784, 354] width 1568 height 709
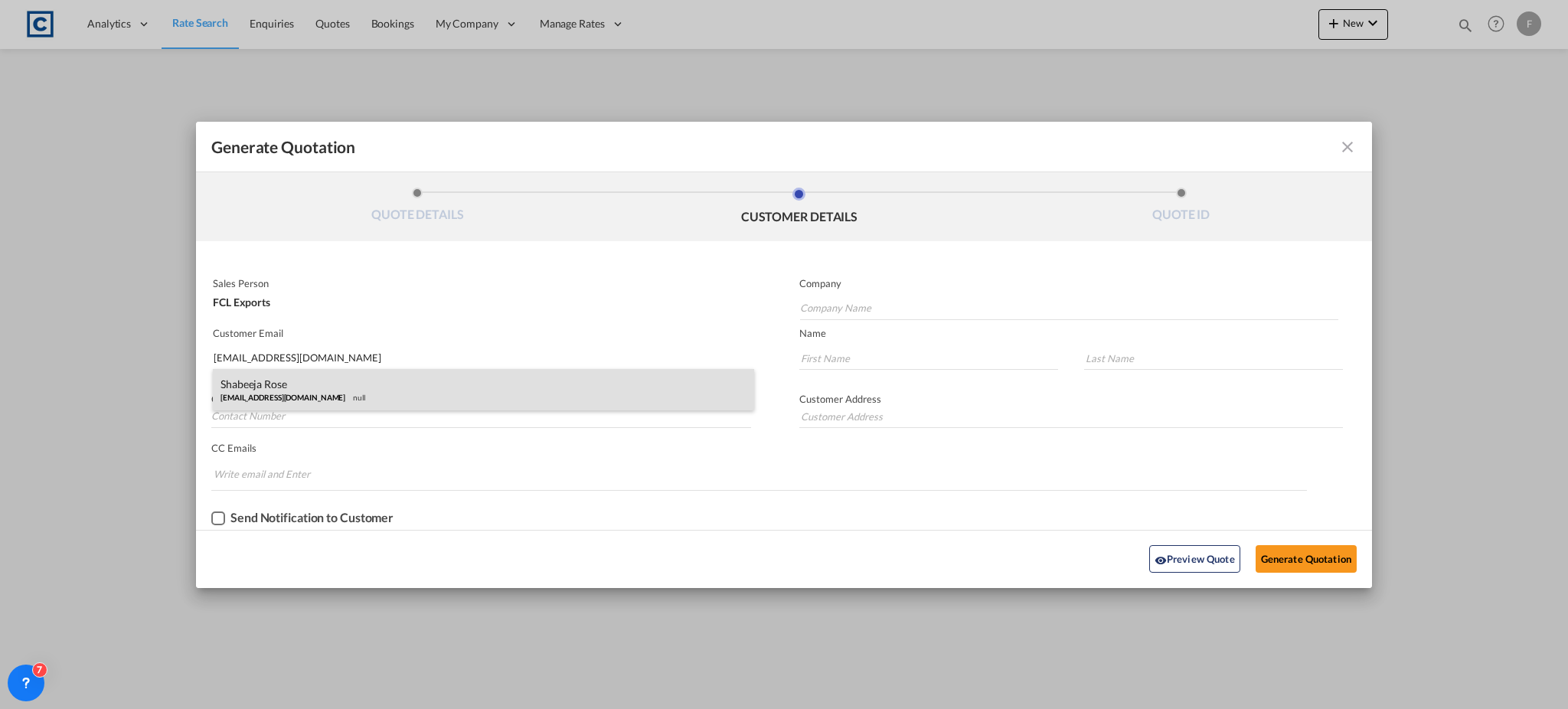
type input "shabeja@cssdubai.com"
click at [324, 378] on div "Shabeeja Rose shabeja@cssdubai.com null" at bounding box center [484, 389] width 541 height 42
type input "CONSOLIDATED SHIPPING SERVICES L.L.C."
type input "Shabeeja"
type input "Rose"
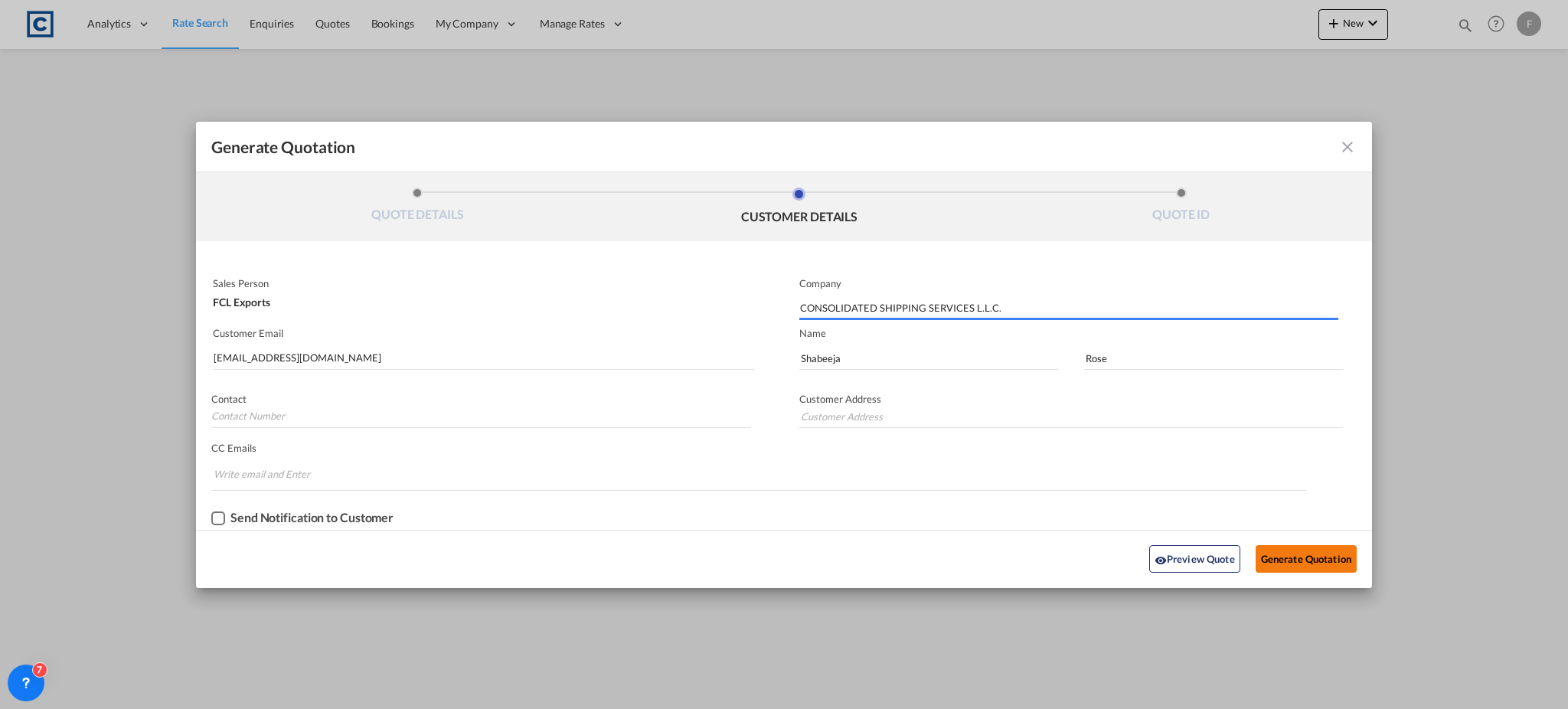
click at [1317, 556] on button "Generate Quotation" at bounding box center [1306, 558] width 101 height 28
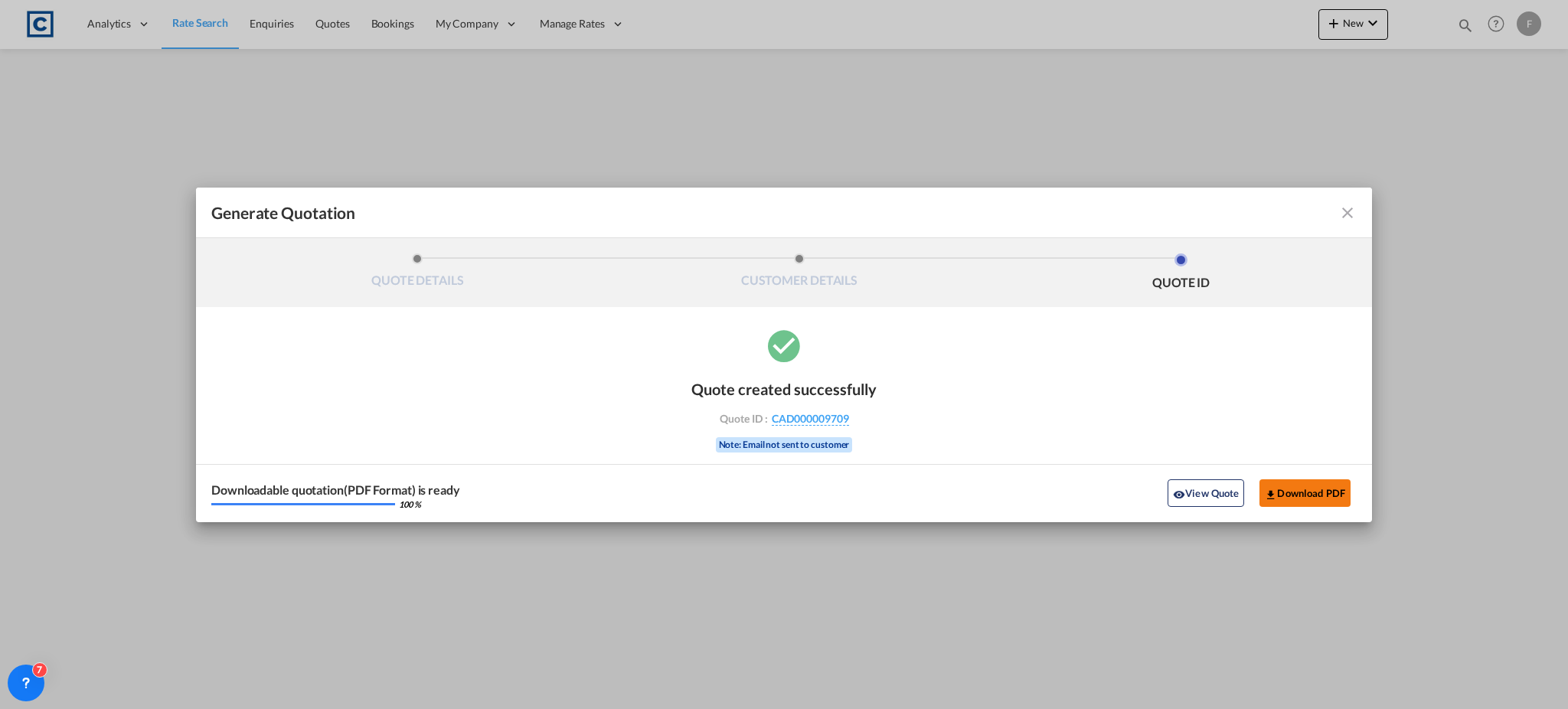
click at [1279, 490] on button "Download PDF" at bounding box center [1305, 492] width 91 height 28
